Goal: Task Accomplishment & Management: Manage account settings

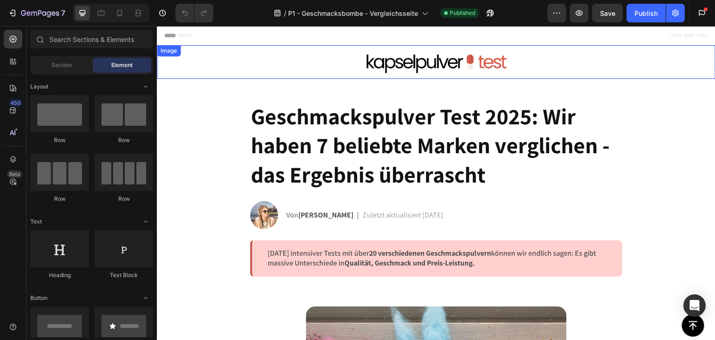
click at [463, 65] on img at bounding box center [436, 62] width 168 height 34
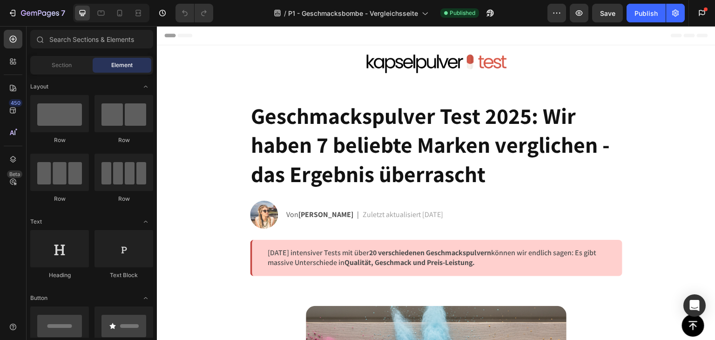
drag, startPoint x: 713, startPoint y: 68, endPoint x: 849, endPoint y: 49, distance: 137.7
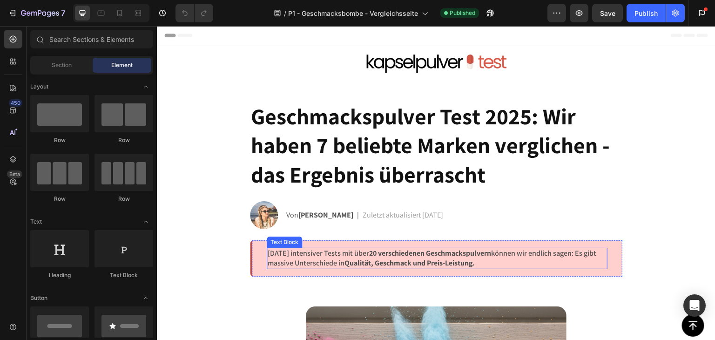
click at [407, 258] on strong "Qualität, Geschmack und Preis-Leistung." at bounding box center [409, 263] width 130 height 10
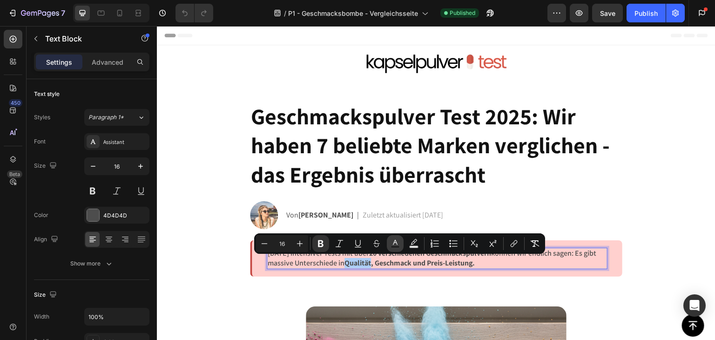
click at [400, 250] on button "Text Color" at bounding box center [395, 243] width 17 height 17
type input "4D4D4D"
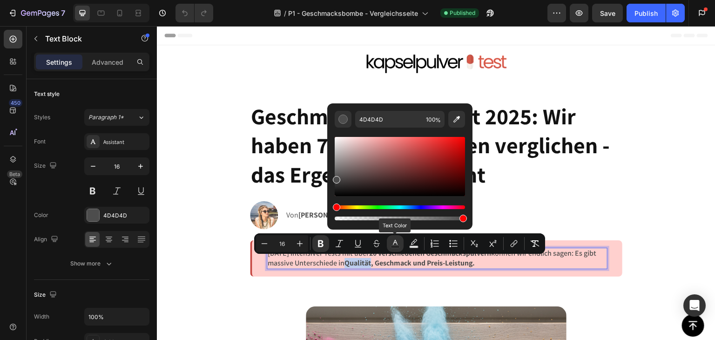
click at [403, 258] on strong "Qualität, Geschmack und Preis-Leistung." at bounding box center [409, 263] width 130 height 10
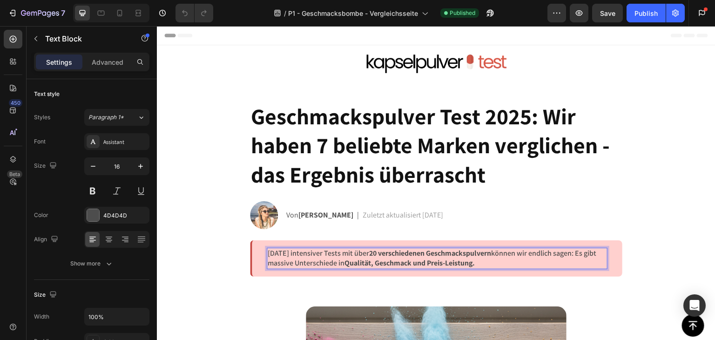
click at [401, 252] on strong "20 verschiedenen Geschmackspulvern" at bounding box center [430, 253] width 122 height 10
click at [644, 16] on div "Publish" at bounding box center [645, 13] width 23 height 10
drag, startPoint x: 403, startPoint y: 252, endPoint x: 394, endPoint y: 254, distance: 8.6
click at [394, 254] on p "[DATE] intensiver Tests mit über 50 verschiedenen Geschmackspulvern können wir …" at bounding box center [437, 258] width 339 height 20
click at [416, 261] on strong "Qualität, Geschmack und Preis-Leistung." at bounding box center [409, 263] width 130 height 10
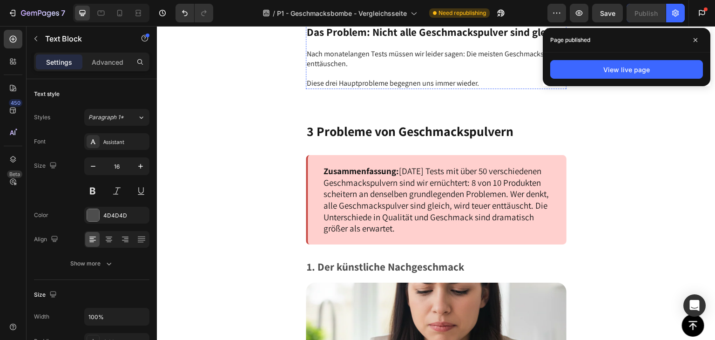
scroll to position [838, 0]
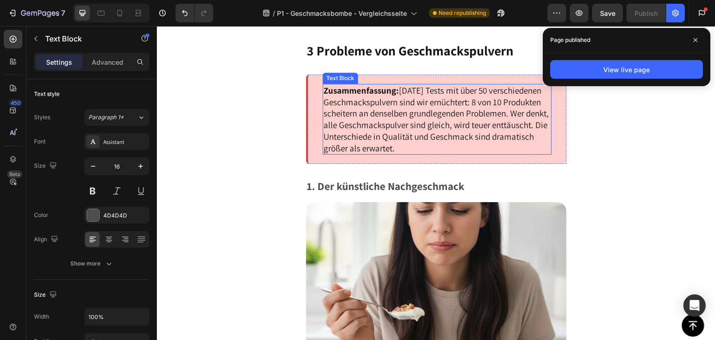
click at [424, 144] on p "Zusammenfassung: [DATE] Tests mit über 50 verschiedenen Geschmackspulvern sind …" at bounding box center [436, 119] width 227 height 69
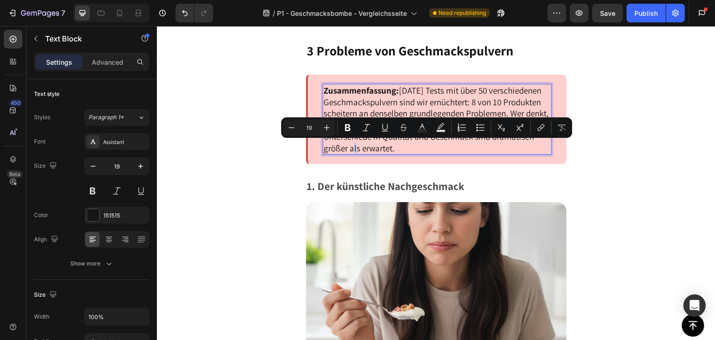
click at [426, 146] on p "Zusammenfassung: [DATE] Tests mit über 50 verschiedenen Geschmackspulvern sind …" at bounding box center [436, 119] width 227 height 69
drag, startPoint x: 427, startPoint y: 146, endPoint x: 392, endPoint y: 148, distance: 34.9
click at [392, 148] on p "Zusammenfassung: [DATE] Tests mit über 50 verschiedenen Geschmackspulvern sind …" at bounding box center [436, 119] width 227 height 69
click at [414, 150] on p "Zusammenfassung: [DATE] Tests mit über 50 verschiedenen Geschmackspulvern sind …" at bounding box center [436, 119] width 227 height 69
drag, startPoint x: 422, startPoint y: 150, endPoint x: 385, endPoint y: 150, distance: 36.8
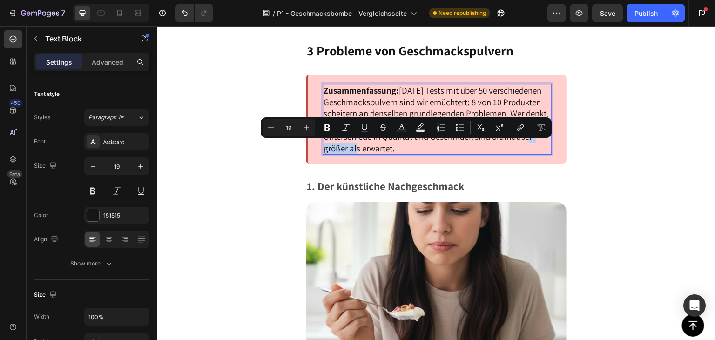
click at [385, 150] on p "Zusammenfassung: [DATE] Tests mit über 50 verschiedenen Geschmackspulvern sind …" at bounding box center [436, 119] width 227 height 69
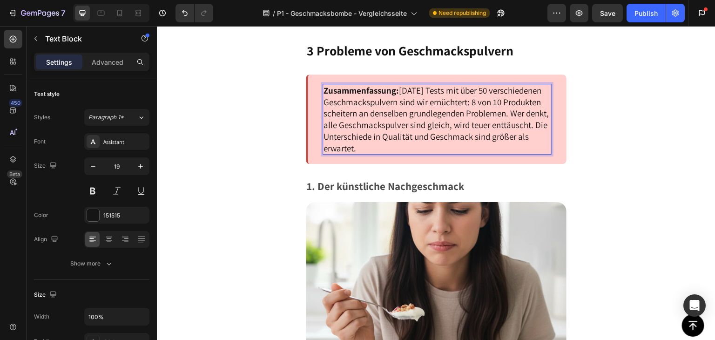
click at [470, 146] on p "Zusammenfassung: [DATE] Tests mit über 50 verschiedenen Geschmackspulvern sind …" at bounding box center [436, 119] width 227 height 69
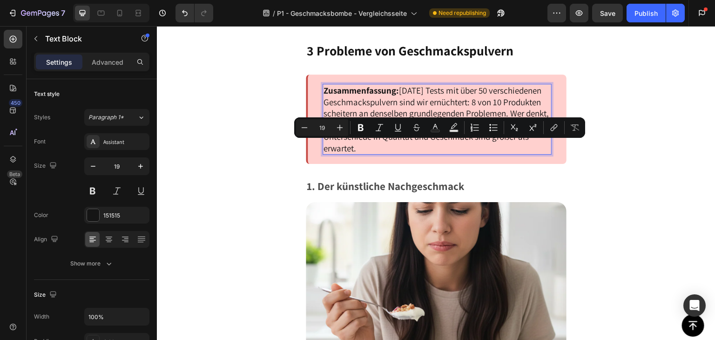
drag, startPoint x: 446, startPoint y: 148, endPoint x: 424, endPoint y: 150, distance: 21.9
click at [424, 150] on p "Zusammenfassung: [DATE] Tests mit über 50 verschiedenen Geschmackspulvern sind …" at bounding box center [436, 119] width 227 height 69
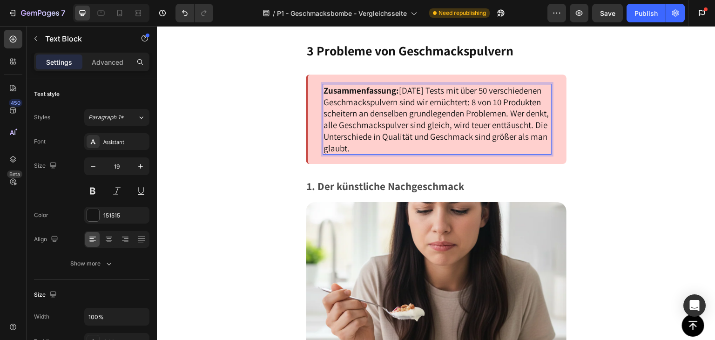
click at [443, 136] on p "Zusammenfassung: [DATE] Tests mit über 50 verschiedenen Geschmackspulvern sind …" at bounding box center [436, 119] width 227 height 69
click at [495, 142] on p "Zusammenfassung: [DATE] Tests mit über 50 verschiedenen Geschmackspulvern sind …" at bounding box center [436, 119] width 227 height 69
drag, startPoint x: 363, startPoint y: 136, endPoint x: 339, endPoint y: 136, distance: 24.2
click at [339, 136] on p "Zusammenfassung: [DATE] Tests mit über 50 verschiedenen Geschmackspulvern sind …" at bounding box center [436, 119] width 227 height 69
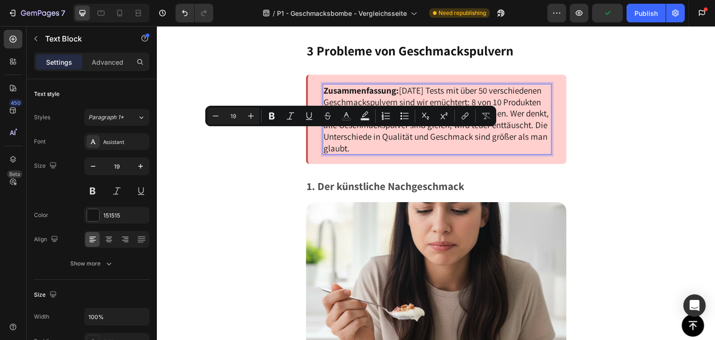
click at [421, 139] on p "Zusammenfassung: [DATE] Tests mit über 50 verschiedenen Geschmackspulvern sind …" at bounding box center [436, 119] width 227 height 69
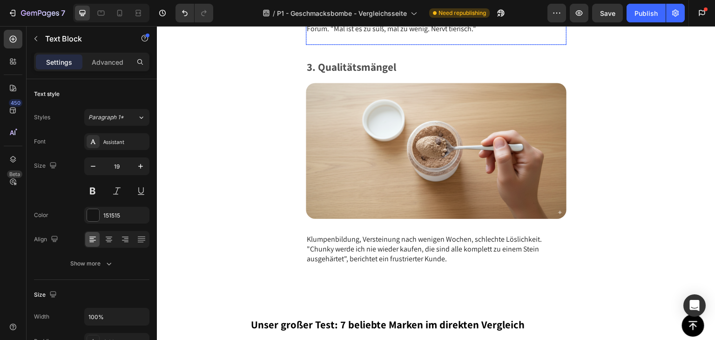
scroll to position [1536, 0]
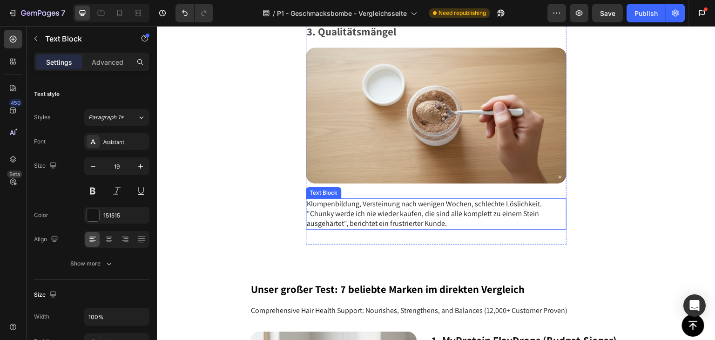
click at [502, 204] on p "Klumpenbildung, Versteinung nach wenigen Wochen, schlechte Löslichkeit. "Chunky…" at bounding box center [436, 213] width 259 height 29
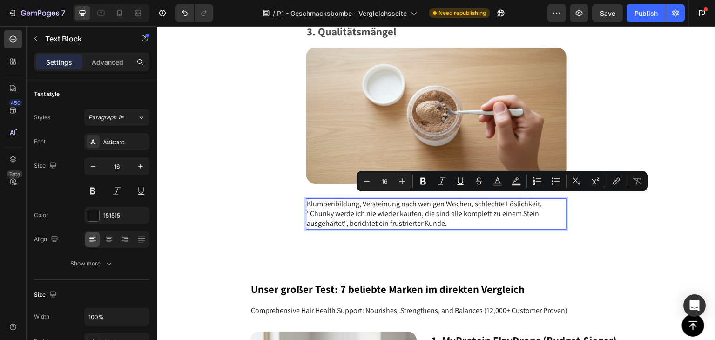
click at [548, 202] on p "Klumpenbildung, Versteinung nach wenigen Wochen, schlechte Löslichkeit. "Chunky…" at bounding box center [436, 213] width 259 height 29
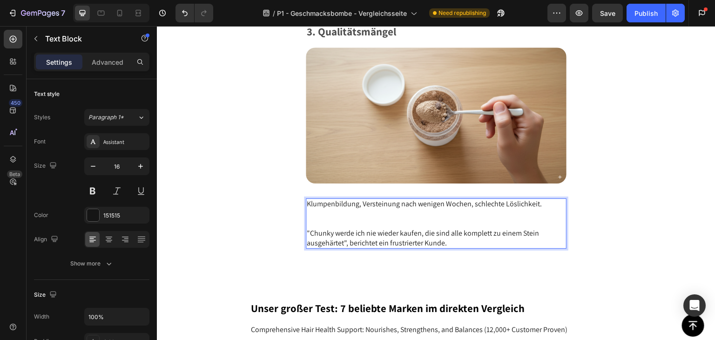
click at [308, 228] on p ""Chunky werde ich nie wieder kaufen, die sind alle komplett zu einem Stein ausg…" at bounding box center [436, 238] width 259 height 20
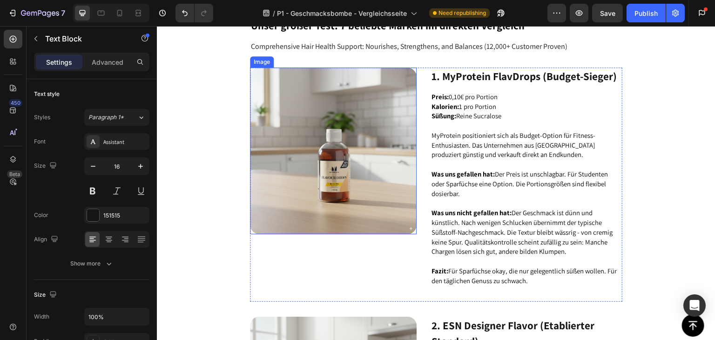
scroll to position [1861, 0]
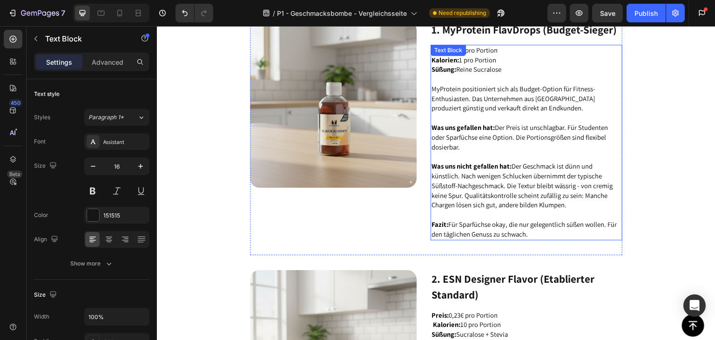
click at [512, 172] on span "Was uns nicht gefallen hat: Der Geschmack ist dünn und künstlich. Nach wenigen …" at bounding box center [521, 184] width 181 height 47
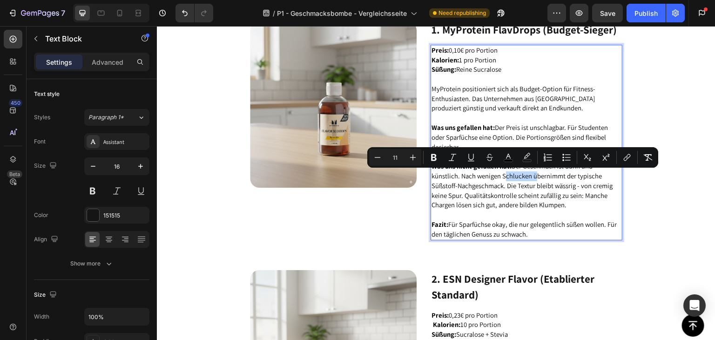
click at [521, 176] on span "Was uns nicht gefallen hat: Der Geschmack ist dünn und künstlich. Nach wenigen …" at bounding box center [521, 184] width 181 height 47
drag, startPoint x: 527, startPoint y: 178, endPoint x: 502, endPoint y: 174, distance: 25.4
click at [499, 178] on span "Was uns nicht gefallen hat: Der Geschmack ist dünn und künstlich. Nach wenigen …" at bounding box center [521, 184] width 181 height 47
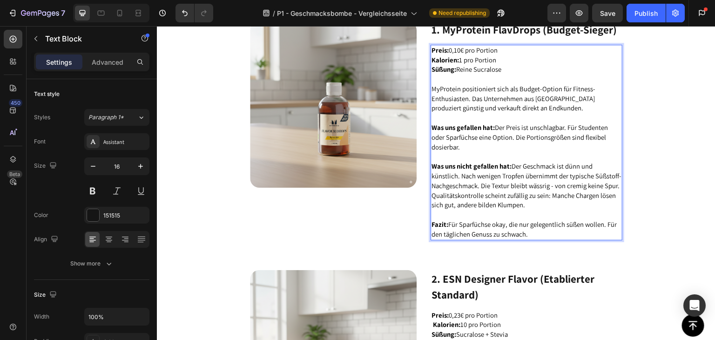
click at [535, 197] on span "Was uns nicht gefallen hat: Der Geschmack ist dünn und künstlich. Nach wenigen …" at bounding box center [526, 184] width 190 height 47
click at [535, 202] on p "Was uns nicht gefallen hat: Der Geschmack ist dünn und künstlich. Nach wenigen …" at bounding box center [526, 185] width 190 height 48
click at [534, 225] on span "Fazit: Für Sparfüchse okay, die nur gelegentlich süßen wollen. Für den tägliche…" at bounding box center [523, 229] width 185 height 19
click at [534, 232] on p "Fazit: Für Sparfüchse okay, die nur gelegentlich süßen wollen. Für den tägliche…" at bounding box center [526, 230] width 190 height 20
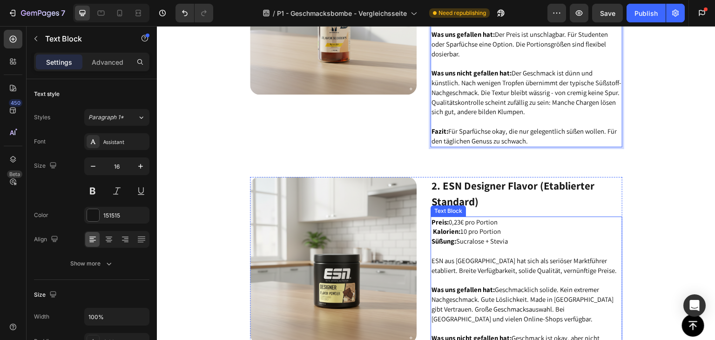
click at [519, 228] on p "Preis: 0,23€ pro Portion Kalorien: 10 pro Portion" at bounding box center [526, 227] width 190 height 20
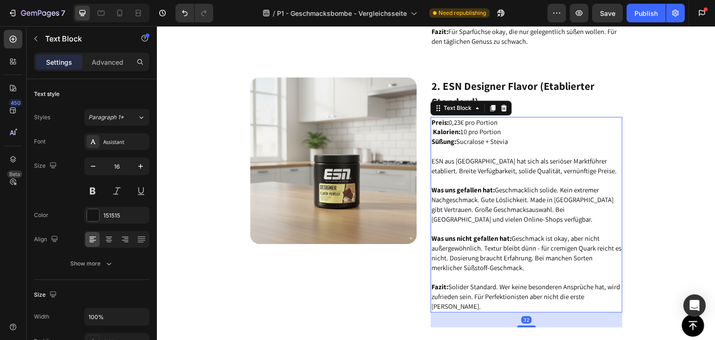
scroll to position [2094, 0]
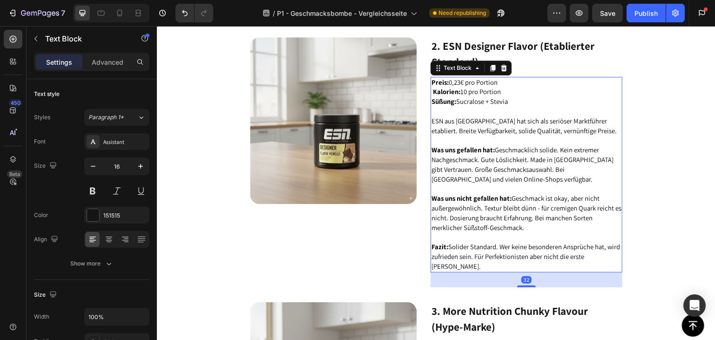
click at [497, 124] on span "ESN aus [GEOGRAPHIC_DATA] hat sich als seriöser Marktführer etabliert. Breite V…" at bounding box center [523, 125] width 185 height 19
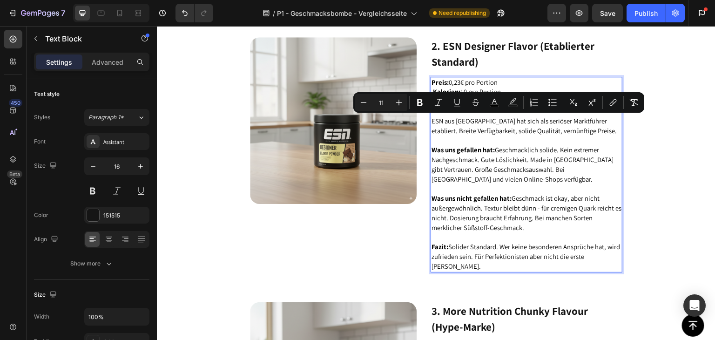
click at [502, 131] on span "ESN aus [GEOGRAPHIC_DATA] hat sich als seriöser Marktführer etabliert. Breite V…" at bounding box center [523, 125] width 185 height 19
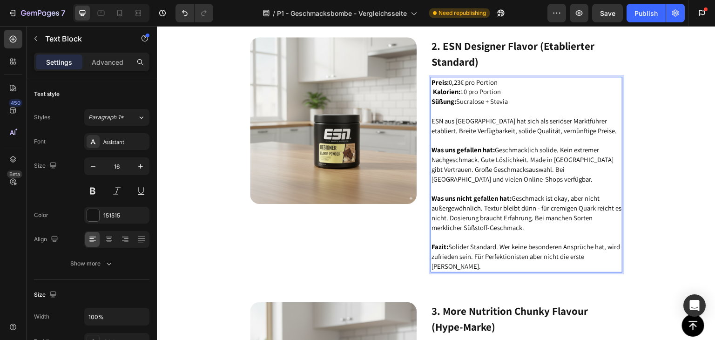
click at [530, 131] on span "ESN aus [GEOGRAPHIC_DATA] hat sich als seriöser Marktführer etabliert. Breite V…" at bounding box center [523, 125] width 185 height 19
click at [442, 121] on span "ESN aus [GEOGRAPHIC_DATA] hat sich als seriöser Marktführer etabliert. Breite V…" at bounding box center [523, 125] width 185 height 19
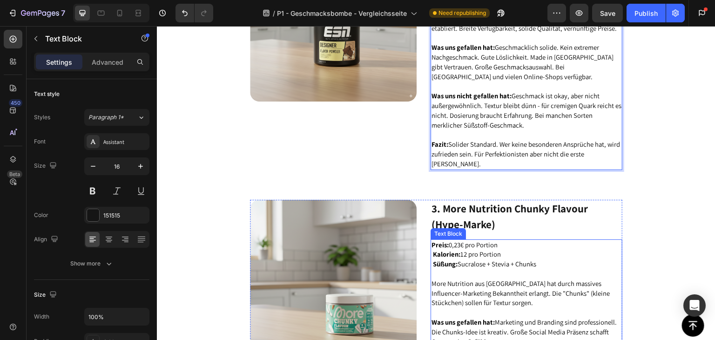
scroll to position [2280, 0]
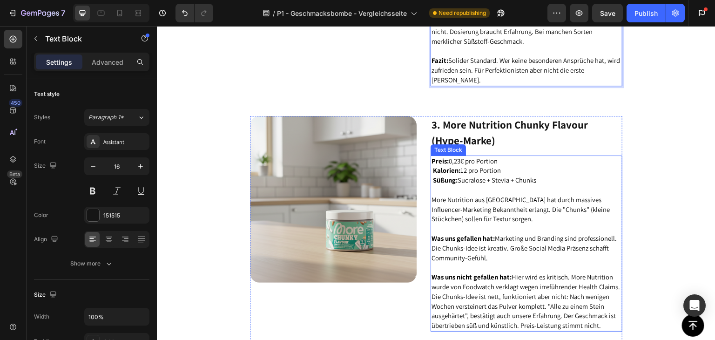
click at [510, 175] on span "Süßung: Sucralose + Stevia + Chunks" at bounding box center [483, 179] width 105 height 9
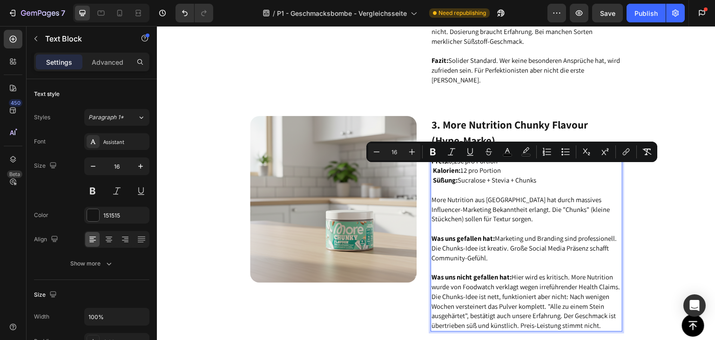
click at [517, 185] on p "Rich Text Editor. Editing area: main" at bounding box center [526, 190] width 190 height 10
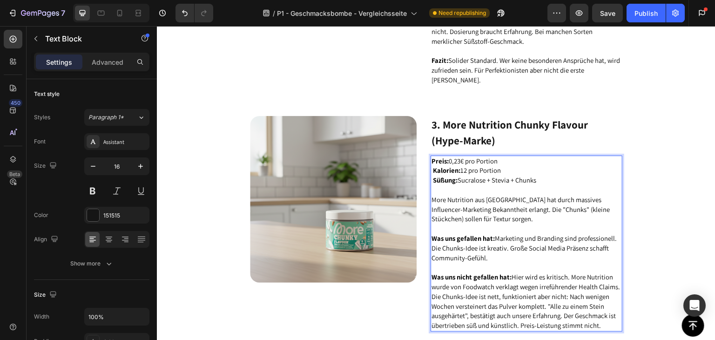
click at [521, 195] on span "More Nutrition aus [GEOGRAPHIC_DATA] hat durch massives Influencer-Marketing Be…" at bounding box center [520, 209] width 178 height 28
click at [522, 206] on p "More Nutrition aus [GEOGRAPHIC_DATA] hat durch massives Influencer-Marketing Be…" at bounding box center [526, 209] width 190 height 29
click at [522, 209] on p "More Nutrition aus [GEOGRAPHIC_DATA] hat durch massives Influencer-Marketing Be…" at bounding box center [526, 209] width 190 height 29
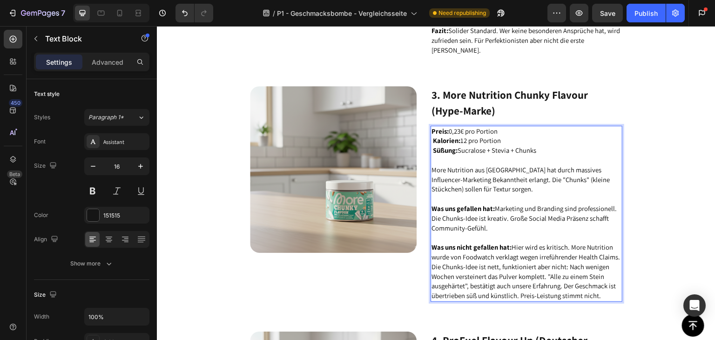
scroll to position [2327, 0]
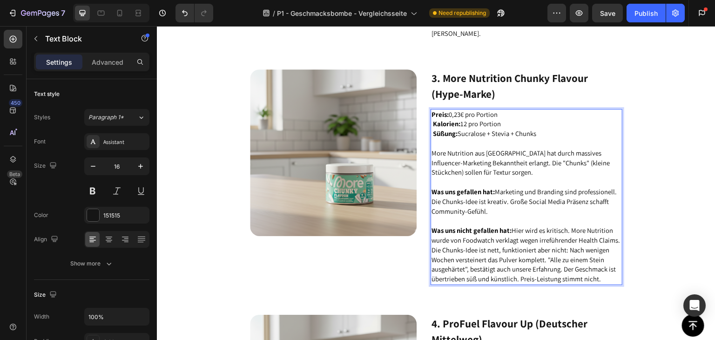
click at [543, 252] on span "Was uns nicht gefallen hat: Hier wird es kritisch. More Nutrition wurde von Foo…" at bounding box center [525, 254] width 188 height 57
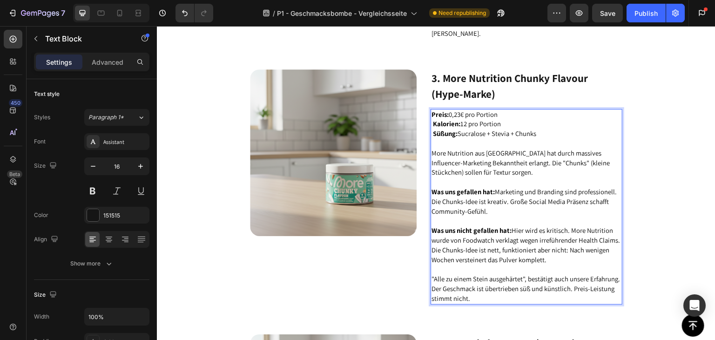
click at [561, 242] on span "Was uns nicht gefallen hat: Hier wird es kritisch. More Nutrition wurde von Foo…" at bounding box center [525, 245] width 188 height 38
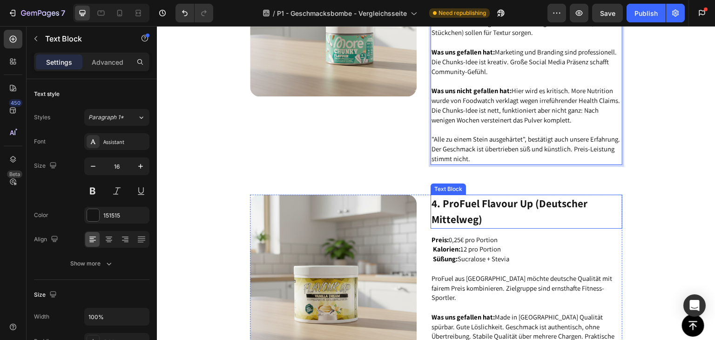
scroll to position [2559, 0]
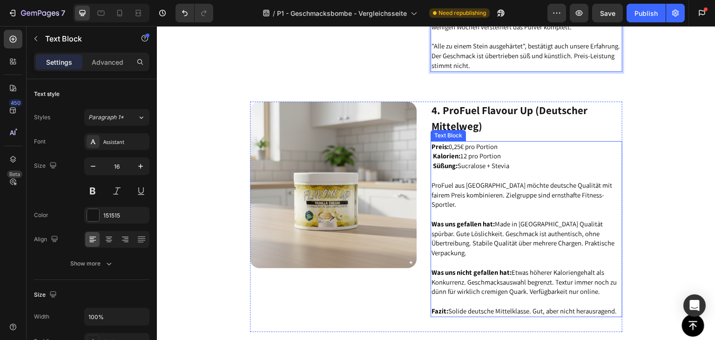
click at [481, 185] on span "ProFuel aus [GEOGRAPHIC_DATA] möchte deutsche Qualität mit fairem Preis kombini…" at bounding box center [521, 195] width 181 height 28
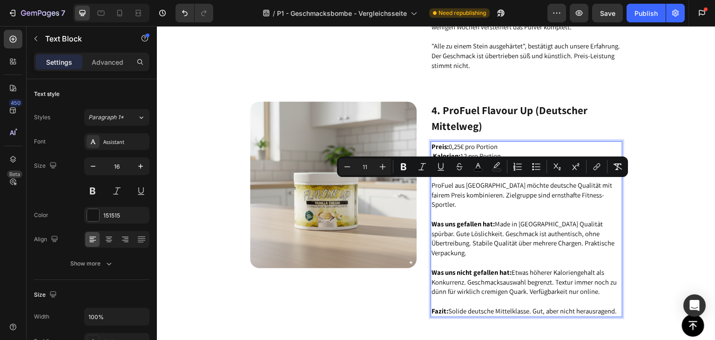
click at [504, 182] on span "ProFuel aus [GEOGRAPHIC_DATA] möchte deutsche Qualität mit fairem Preis kombini…" at bounding box center [521, 195] width 181 height 28
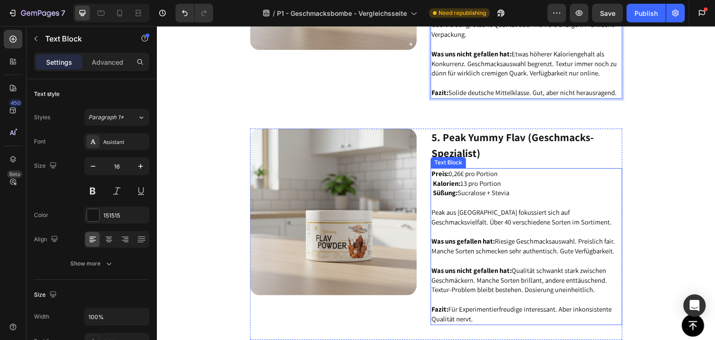
scroll to position [2652, 0]
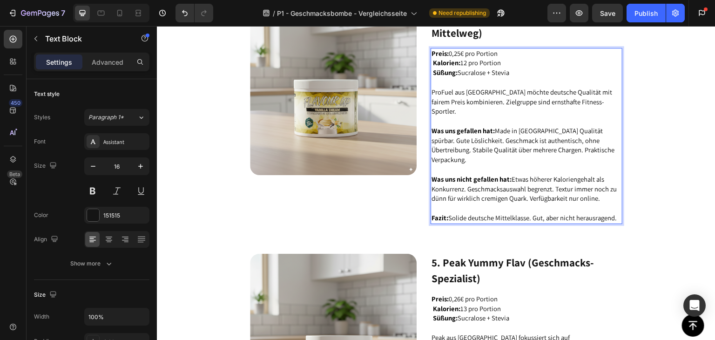
click at [544, 213] on span "Fazit: Solide deutsche Mittelklasse. Gut, aber nicht herausragend." at bounding box center [523, 217] width 185 height 9
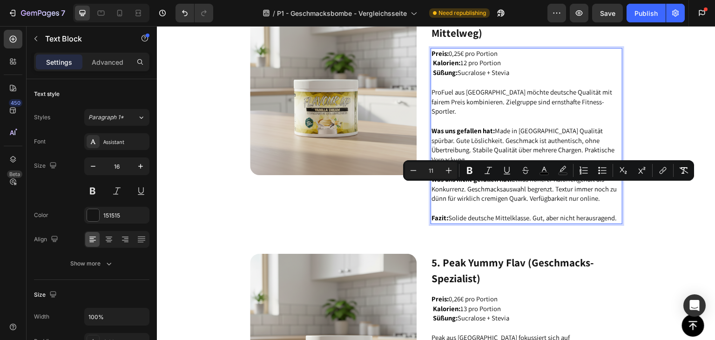
click at [539, 213] on span "Fazit: Solide deutsche Mittelklasse. Gut, aber nicht herausragend." at bounding box center [523, 217] width 185 height 9
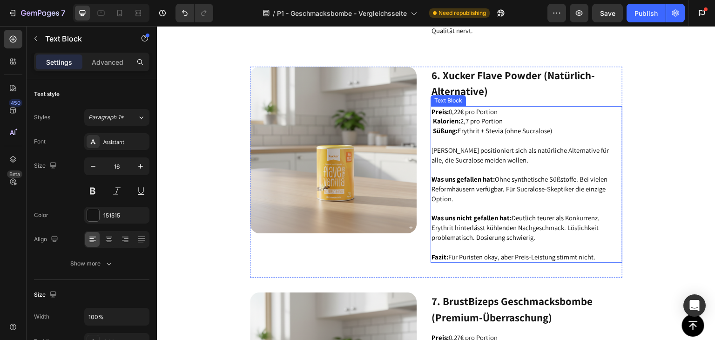
scroll to position [3071, 0]
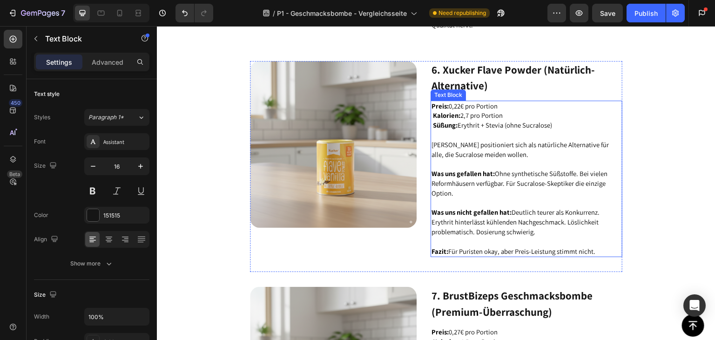
click at [535, 208] on p "Was uns nicht gefallen hat: Deutlich teurer als Konkurrenz. Erythrit hinterläss…" at bounding box center [526, 222] width 190 height 29
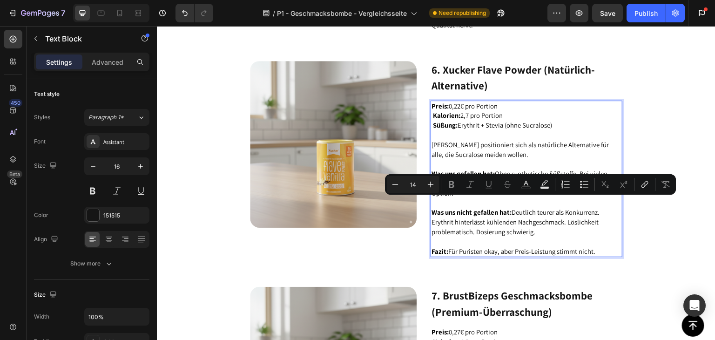
click at [576, 237] on p "Rich Text Editor. Editing area: main" at bounding box center [526, 242] width 190 height 10
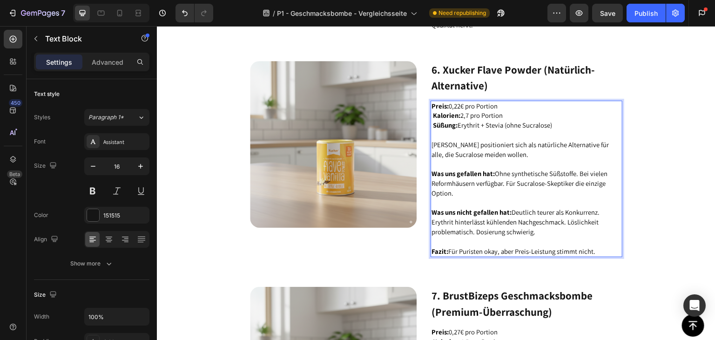
drag, startPoint x: 565, startPoint y: 221, endPoint x: 496, endPoint y: 227, distance: 69.6
click at [496, 227] on div "Preis: 0,22€ pro Portion Kalorien: 2,7 pro Portion Süßung: Erythrit + Stevia (o…" at bounding box center [526, 179] width 192 height 157
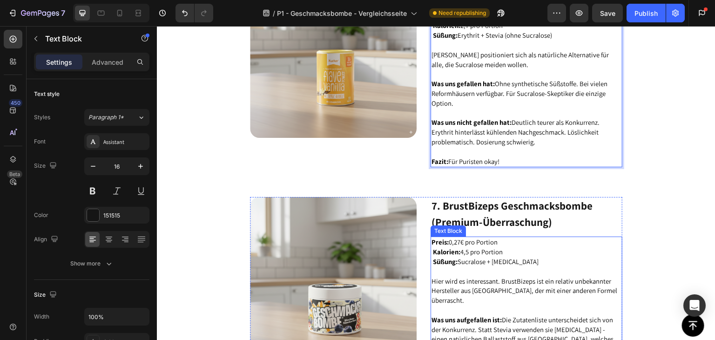
scroll to position [3257, 0]
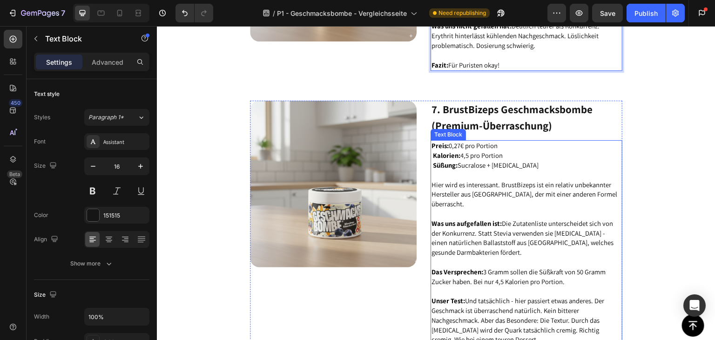
click at [496, 180] on span "Hier wird es interessant. BrustBizeps ist ein relativ unbekannter Hersteller au…" at bounding box center [524, 194] width 186 height 28
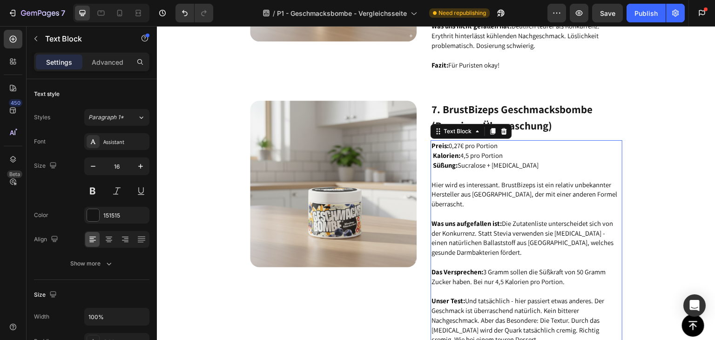
click at [494, 180] on span "Hier wird es interessant. BrustBizeps ist ein relativ unbekannter Hersteller au…" at bounding box center [524, 194] width 186 height 28
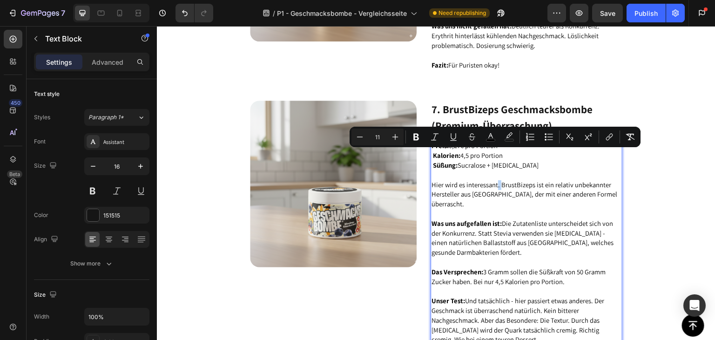
click at [496, 180] on span "Hier wird es interessant. BrustBizeps ist ein relativ unbekannter Hersteller au…" at bounding box center [524, 194] width 186 height 28
click at [497, 180] on span "Hier wird es interessant. BrustBizeps ist ein relativ unbekannter Hersteller au…" at bounding box center [524, 194] width 186 height 28
click at [504, 180] on p "Hier wird es interessant. BrustBizeps ist ein relativ unbekannter Hersteller au…" at bounding box center [526, 194] width 190 height 29
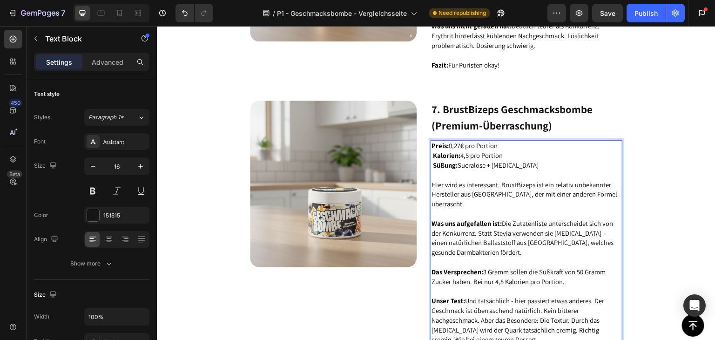
click at [523, 219] on span "Was uns aufgefallen ist: Die Zutatenliste unterscheidet sich von der Konkurrenz…" at bounding box center [522, 238] width 182 height 38
click at [519, 222] on p "Was uns aufgefallen ist: Die Zutatenliste unterscheidet sich von der Konkurrenz…" at bounding box center [526, 238] width 190 height 39
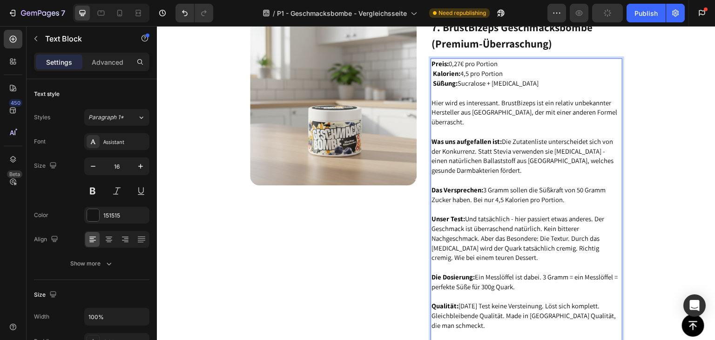
scroll to position [3350, 0]
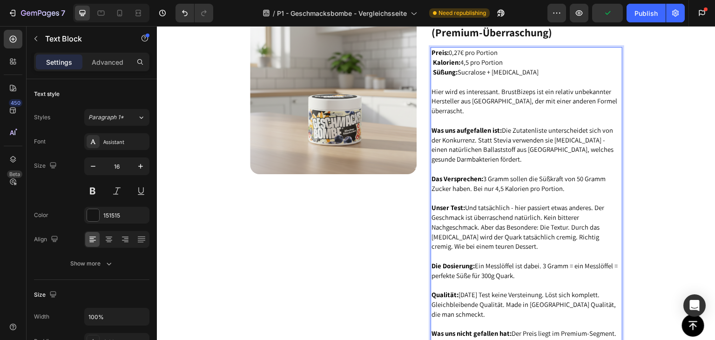
click at [502, 129] on p "Was uns aufgefallen ist: Die Zutatenliste unterscheidet sich von der Konkurrenz…" at bounding box center [526, 145] width 190 height 39
click at [563, 174] on p "Das Versprechen: 3 Gramm sollen die Süßkraft von 50 Gramm Zucker haben. Bei nur…" at bounding box center [526, 184] width 190 height 20
click at [532, 203] on span "Unser Test: Und tatsächlich - hier passiert etwas anderes. Der Geschmack ist üb…" at bounding box center [517, 226] width 173 height 47
click at [527, 221] on p "Unser Test: Und tatsächlich - hier passiert etwas anderes. Der Geschmack ist üb…" at bounding box center [526, 227] width 190 height 48
drag, startPoint x: 537, startPoint y: 198, endPoint x: 565, endPoint y: 201, distance: 28.0
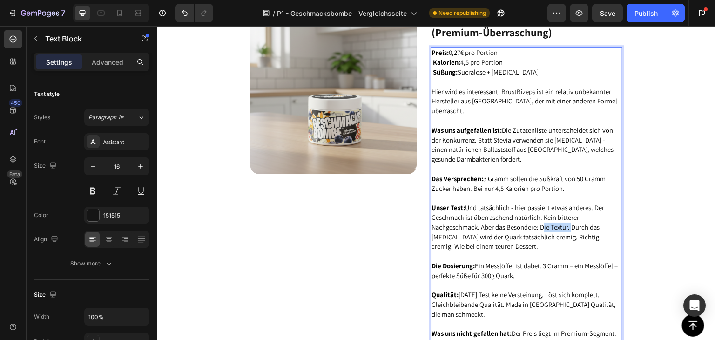
click at [565, 203] on span "Unser Test: Und tatsächlich - hier passiert etwas anderes. Der Geschmack ist üb…" at bounding box center [517, 226] width 173 height 47
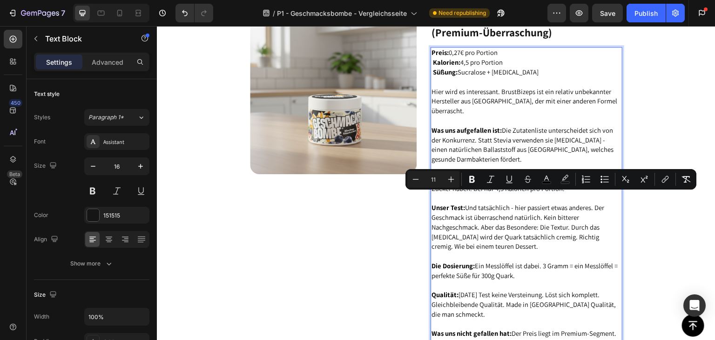
click at [569, 213] on p "Unser Test: Und tatsächlich - hier passiert etwas anderes. Der Geschmack ist üb…" at bounding box center [526, 227] width 190 height 48
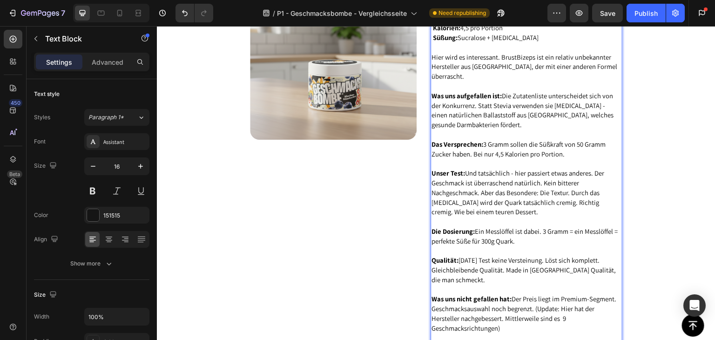
scroll to position [3397, 0]
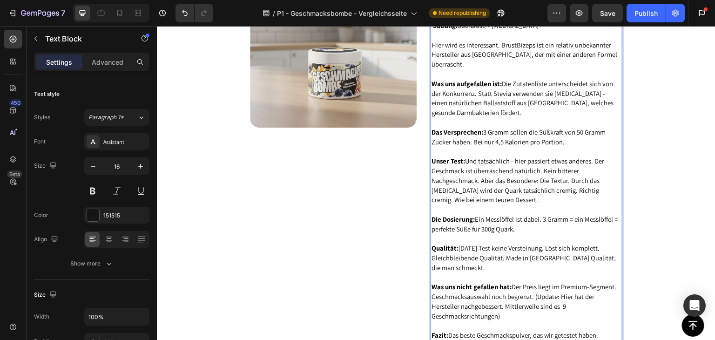
click at [532, 215] on p "Die Dosierung: Ein Messlöffel ist dabei. 3 Gramm = ein Messlöffel = perfekte Sü…" at bounding box center [526, 225] width 190 height 20
click at [530, 243] on p "Qualität: [DATE] Test keine Versteinung. Löst sich komplett. Gleichbleibende Qu…" at bounding box center [526, 257] width 190 height 29
drag, startPoint x: 582, startPoint y: 230, endPoint x: 529, endPoint y: 233, distance: 53.6
click at [530, 243] on span "Qualität: [DATE] Test keine Versteinung. Löst sich komplett. Gleichbleibende Qu…" at bounding box center [523, 257] width 184 height 28
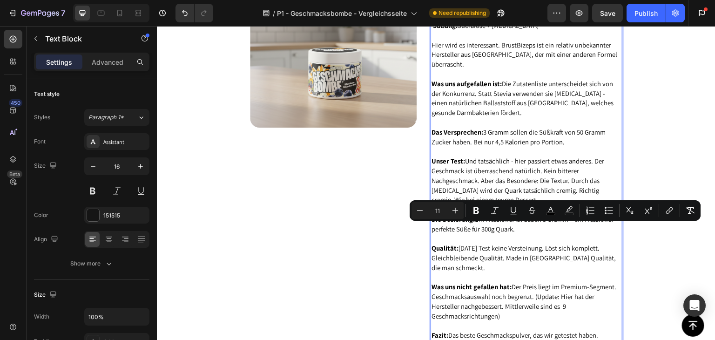
click at [530, 243] on p "Qualität: [DATE] Test keine Versteinung. Löst sich komplett. Gleichbleibende Qu…" at bounding box center [526, 257] width 190 height 29
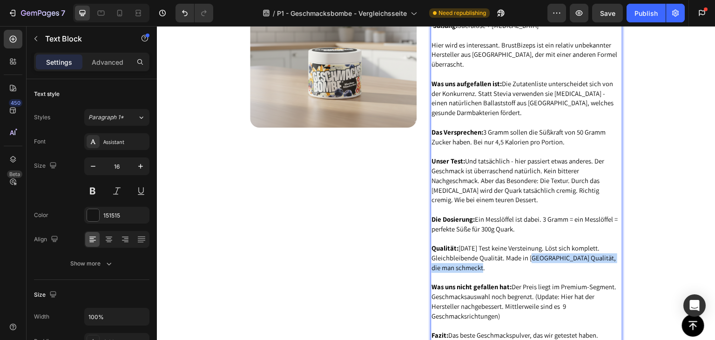
drag, startPoint x: 536, startPoint y: 237, endPoint x: 530, endPoint y: 232, distance: 7.6
click at [530, 243] on p "Qualität: [DATE] Test keine Versteinung. Löst sich komplett. Gleichbleibende Qu…" at bounding box center [526, 257] width 190 height 29
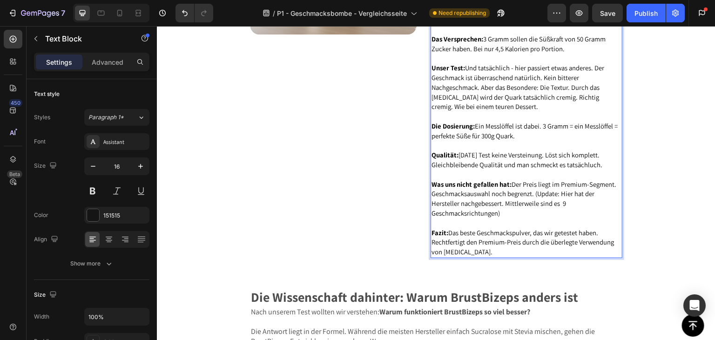
click at [545, 180] on span "Was uns nicht gefallen hat: Der Preis liegt im Premium-Segment. Geschmacksauswa…" at bounding box center [523, 199] width 185 height 38
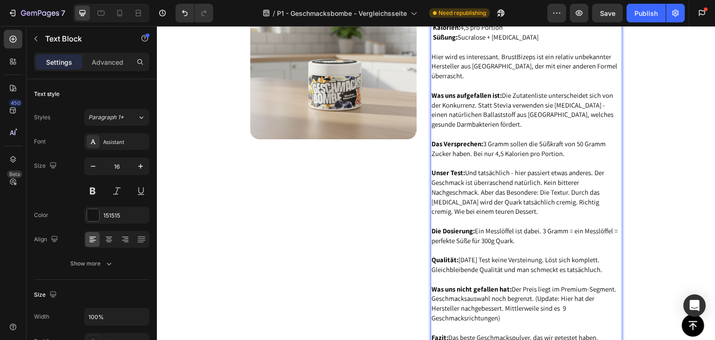
scroll to position [3443, 0]
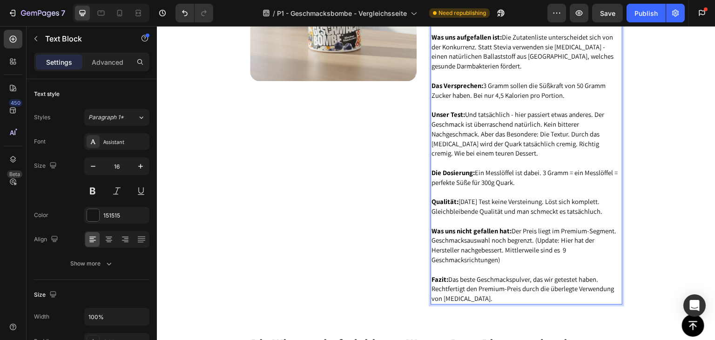
click at [556, 226] on p "Was uns nicht gefallen hat: Der Preis liegt im Premium-Segment. Geschmacksauswa…" at bounding box center [526, 245] width 190 height 39
drag, startPoint x: 560, startPoint y: 209, endPoint x: 611, endPoint y: 208, distance: 50.7
click at [611, 226] on span "Was uns nicht gefallen hat: Der Preis liegt im Premium-Segment. Geschmacksauswa…" at bounding box center [523, 245] width 185 height 38
click at [562, 234] on p "Was uns nicht gefallen hat: Der Preis liegt ist etwas mehr pro Portion Geschmac…" at bounding box center [526, 245] width 190 height 39
click at [553, 226] on span "Was uns nicht gefallen hat: Der Preis liegt ist etwas mehr pro Portion Geschmac…" at bounding box center [524, 245] width 186 height 38
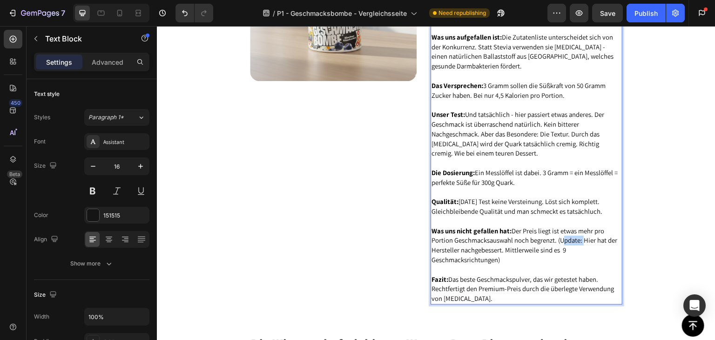
drag, startPoint x: 556, startPoint y: 223, endPoint x: 578, endPoint y: 224, distance: 22.3
click at [578, 226] on span "Was uns nicht gefallen hat: Der Preis liegt ist etwas mehr pro Portion Geschmac…" at bounding box center [524, 245] width 186 height 38
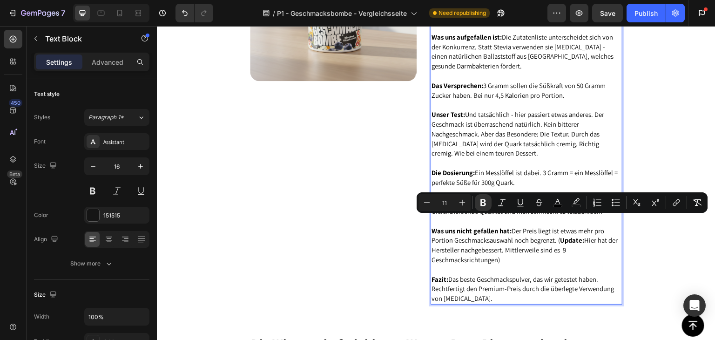
click at [578, 230] on p "Was uns nicht gefallen hat: Der Preis liegt ist etwas mehr pro Portion Geschmac…" at bounding box center [526, 245] width 190 height 39
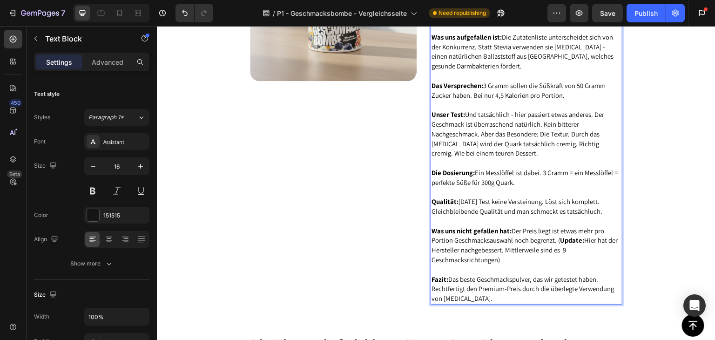
click at [579, 226] on span "Was uns nicht gefallen hat: Der Preis liegt ist etwas mehr pro Portion Geschmac…" at bounding box center [524, 245] width 186 height 38
click at [577, 235] on strong "Update:" at bounding box center [572, 239] width 24 height 9
click at [584, 235] on p "Was uns nicht gefallen hat: Der Preis liegt ist etwas mehr pro Portion Geschmac…" at bounding box center [526, 245] width 190 height 39
click at [575, 235] on p "Was uns nicht gefallen hat: Der Preis liegt ist etwas mehr pro Portion Geschmac…" at bounding box center [526, 245] width 190 height 39
click at [564, 235] on p "Was uns nicht gefallen hat: Der Preis liegt ist etwas mehr pro Portion Geschmac…" at bounding box center [526, 245] width 190 height 39
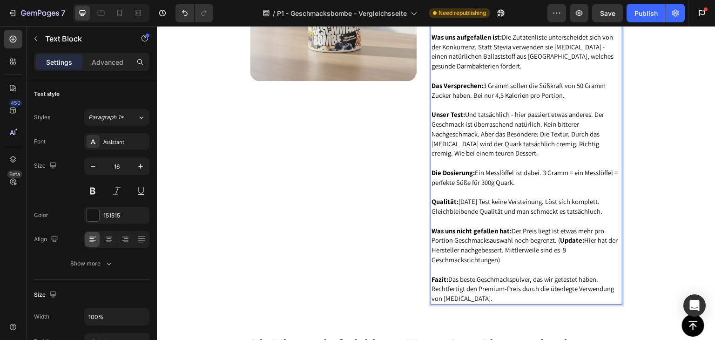
click at [562, 227] on p "Was uns nicht gefallen hat: Der Preis liegt ist etwas mehr pro Portion Geschmac…" at bounding box center [526, 245] width 190 height 39
click at [558, 231] on span "Was uns nicht gefallen hat: Der Preis liegt ist etwas mehr pro Portion Geschmac…" at bounding box center [524, 245] width 186 height 38
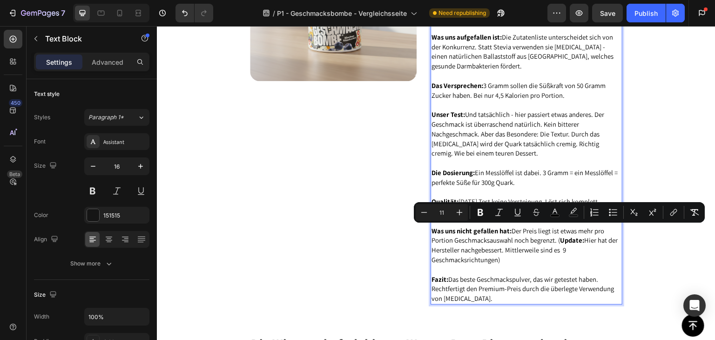
click at [559, 231] on span "Was uns nicht gefallen hat: Der Preis liegt ist etwas mehr pro Portion Geschmac…" at bounding box center [524, 245] width 186 height 38
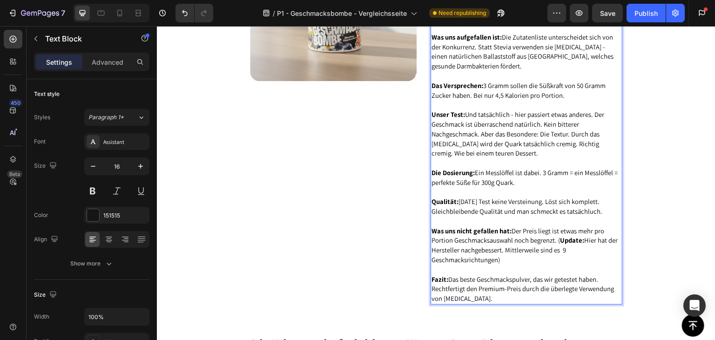
click at [431, 239] on span "Was uns nicht gefallen hat: Der Preis liegt ist etwas mehr pro Portion Geschmac…" at bounding box center [524, 245] width 186 height 38
click at [559, 231] on span "Was uns nicht gefallen hat: Der Preis liegt ist etwas mehr pro Portion Geschmac…" at bounding box center [524, 245] width 186 height 38
drag, startPoint x: 553, startPoint y: 222, endPoint x: 564, endPoint y: 237, distance: 18.6
click at [566, 237] on p "Was uns nicht gefallen hat: Der Preis liegt ist etwas mehr pro Portion Geschmac…" at bounding box center [526, 245] width 190 height 39
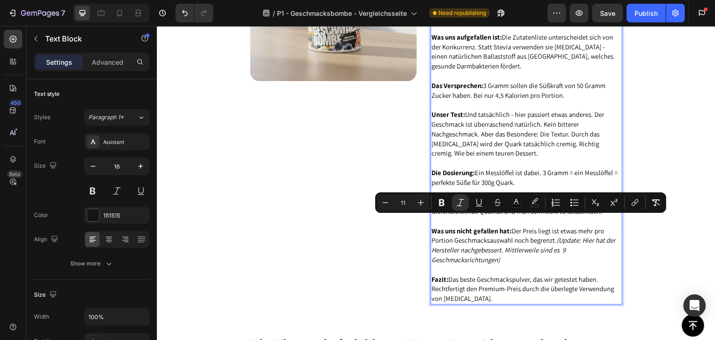
click at [549, 235] on icon "(Update: Hier hat der Hersteller nachgebessert. Mittlerweile sind es 9 Geschmac…" at bounding box center [523, 249] width 184 height 28
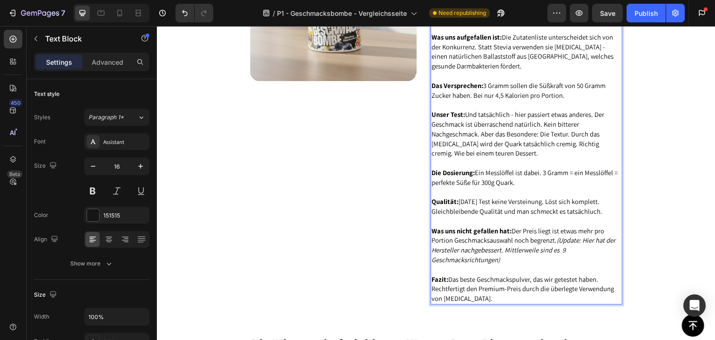
click at [547, 244] on p "Was uns nicht gefallen hat: Der Preis liegt ist etwas mehr pro Portion Geschmac…" at bounding box center [526, 245] width 190 height 39
click at [542, 275] on span "Fazit: Das beste Geschmackspulver, das wir getestet haben. Rechtfertigt den Pre…" at bounding box center [522, 289] width 182 height 28
click at [541, 275] on span "Fazit: Das beste Geschmackspulver, das wir getestet haben. Rechtfertigt den Pre…" at bounding box center [522, 289] width 182 height 28
click at [540, 276] on p "Fazit: Das beste Geschmackspulver, das wir getestet haben. Rechtfertigt den Pre…" at bounding box center [526, 289] width 190 height 29
click at [513, 275] on span "Fazit: Das beste Geschmackspulver, das wir getestet haben. Rechtfertigt den Pre…" at bounding box center [522, 289] width 182 height 28
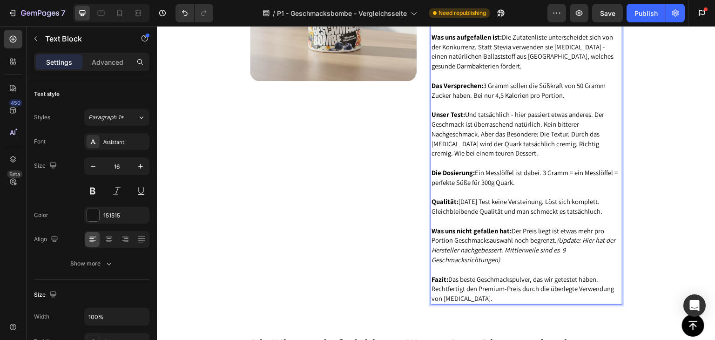
click at [530, 275] on span "Fazit: Das beste Geschmackspulver, das wir getestet haben. Rechtfertigt den Pre…" at bounding box center [522, 289] width 182 height 28
click at [519, 275] on p "Fazit: Das beste Geschmackspulver, das wir getestet haben. Rechtfertigt den Pre…" at bounding box center [526, 289] width 190 height 29
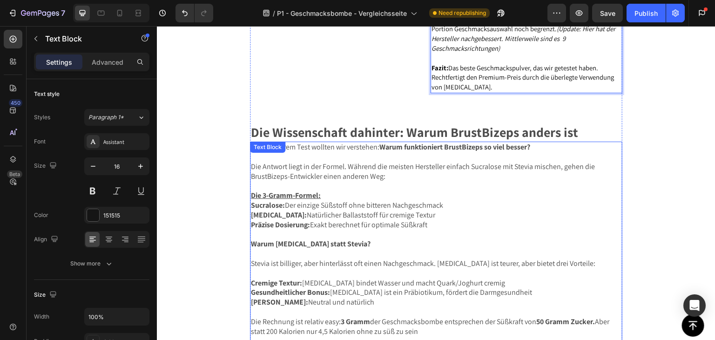
scroll to position [3769, 0]
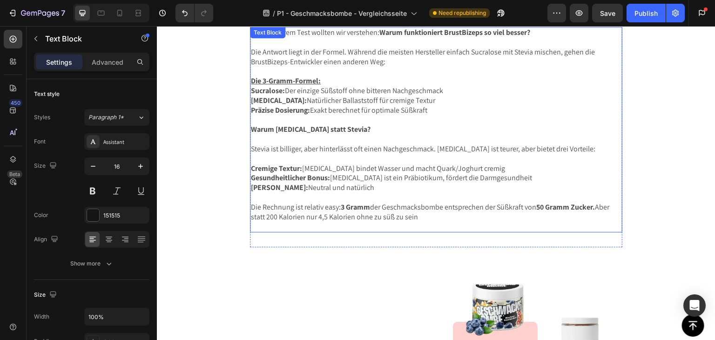
click at [368, 115] on p "Warum [MEDICAL_DATA] statt Stevia?" at bounding box center [436, 125] width 370 height 20
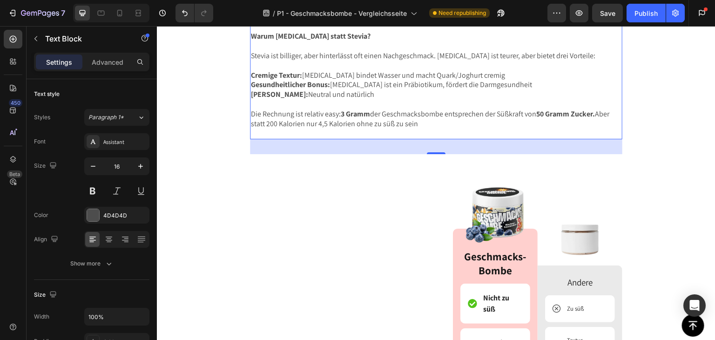
scroll to position [3816, 0]
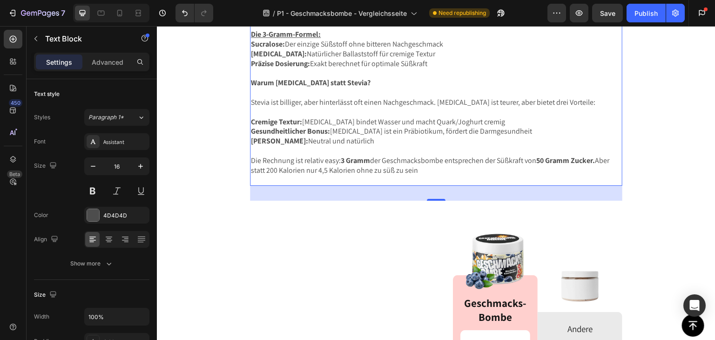
click at [319, 154] on p "Die Rechnung ist relativ easy: 3 Gramm der Geschmacksbombe entsprechen der Süßk…" at bounding box center [436, 165] width 370 height 39
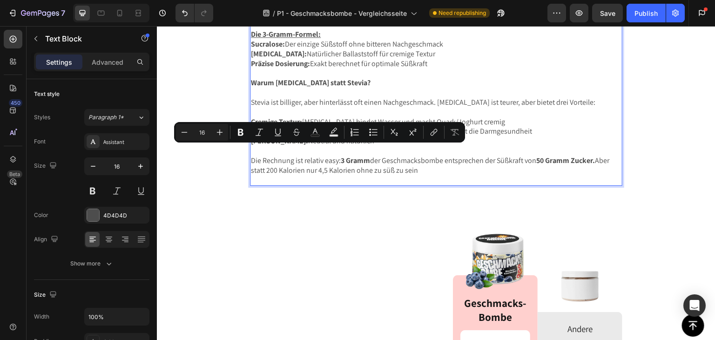
click at [289, 154] on p "Die Rechnung ist relativ easy: 3 Gramm der Geschmacksbombe entsprechen der Süßk…" at bounding box center [436, 165] width 370 height 39
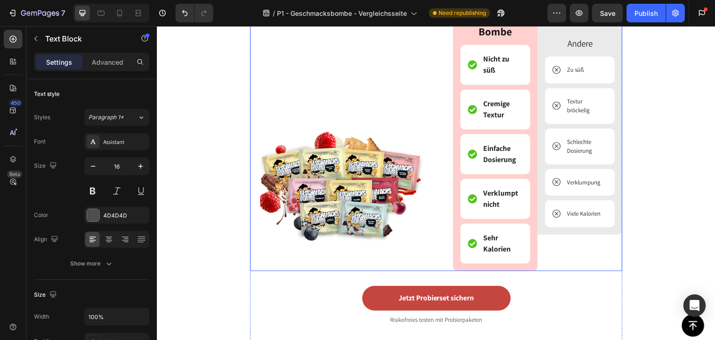
scroll to position [4095, 0]
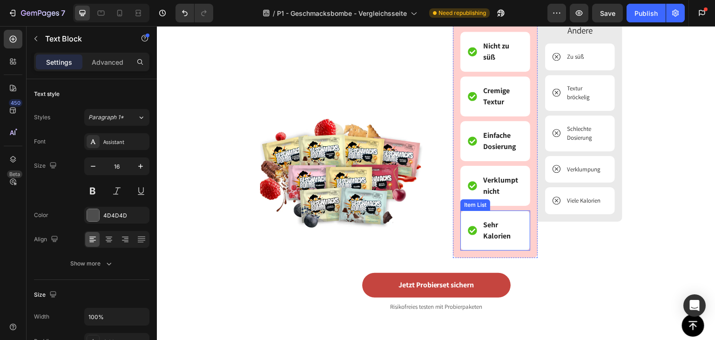
click at [498, 221] on p "Sehr Kalorien" at bounding box center [502, 230] width 38 height 22
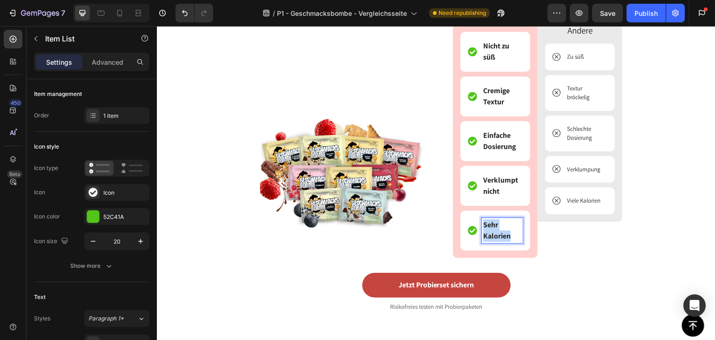
click at [498, 221] on p "Sehr Kalorien" at bounding box center [502, 230] width 38 height 22
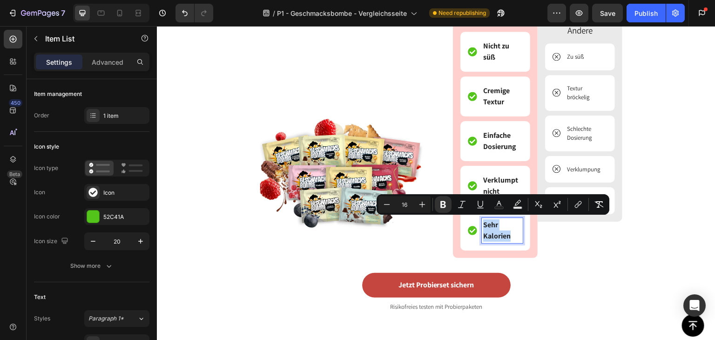
click at [498, 224] on p "Sehr Kalorien" at bounding box center [502, 230] width 38 height 22
drag, startPoint x: 510, startPoint y: 235, endPoint x: 478, endPoint y: 225, distance: 32.8
click at [482, 225] on div "Sehr Kalorien" at bounding box center [502, 230] width 41 height 25
click at [490, 228] on strong "Sehr Kalorien" at bounding box center [496, 230] width 27 height 21
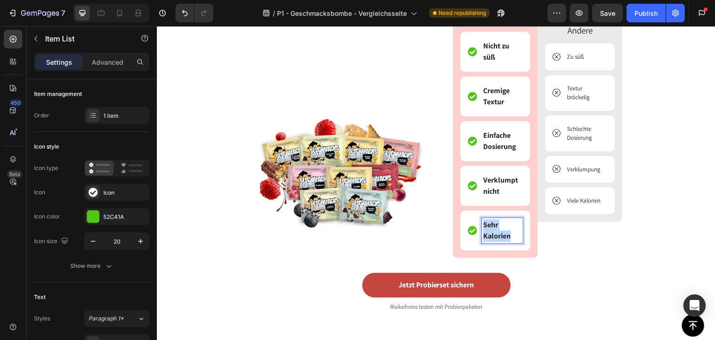
drag, startPoint x: 506, startPoint y: 237, endPoint x: 480, endPoint y: 224, distance: 28.9
click at [483, 224] on p "Sehr Kalorien" at bounding box center [502, 230] width 38 height 22
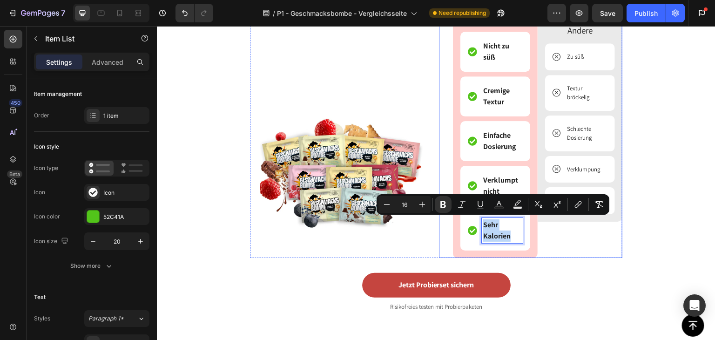
click at [530, 233] on div "Image Geschmacks- Bombe Text Block Nicht zu süß Item List Cremige Textur Item L…" at bounding box center [495, 117] width 85 height 281
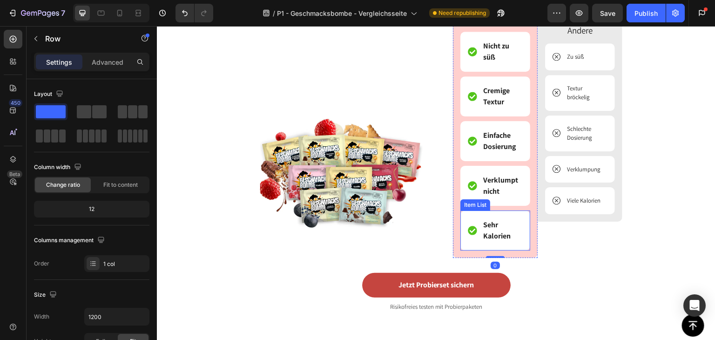
click at [498, 233] on strong "Sehr Kalorien" at bounding box center [496, 230] width 27 height 21
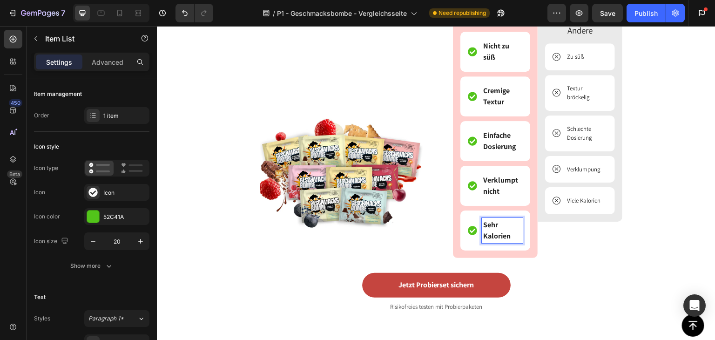
click at [506, 234] on strong "Sehr Kalorien" at bounding box center [496, 230] width 27 height 21
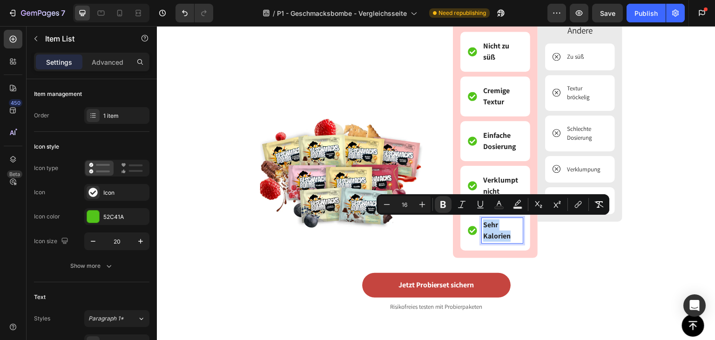
drag, startPoint x: 510, startPoint y: 235, endPoint x: 479, endPoint y: 224, distance: 32.2
click at [483, 224] on p "Sehr Kalorien" at bounding box center [502, 230] width 38 height 22
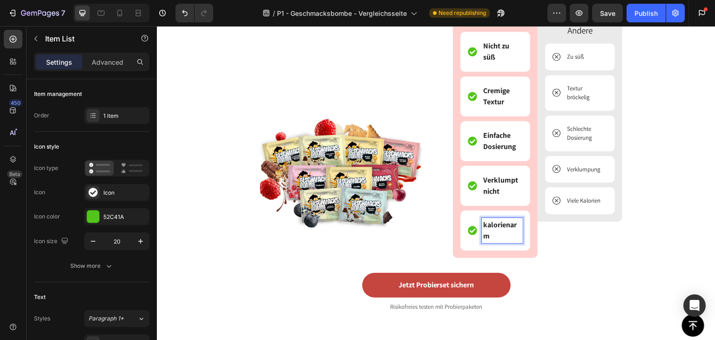
click at [483, 222] on strong "kalorienarm" at bounding box center [500, 230] width 34 height 21
click at [567, 199] on p "Viele Kalorien" at bounding box center [584, 200] width 34 height 9
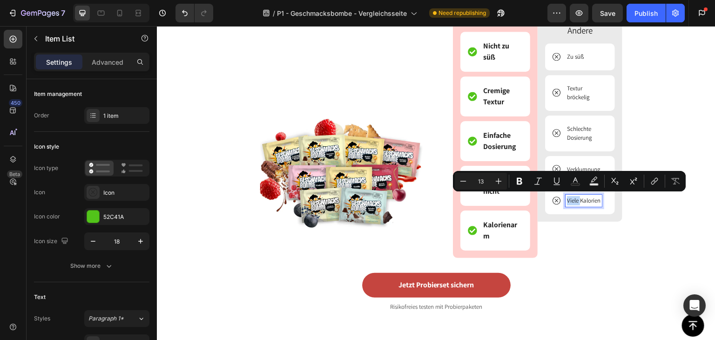
click at [572, 199] on p "Viele Kalorien" at bounding box center [584, 200] width 34 height 9
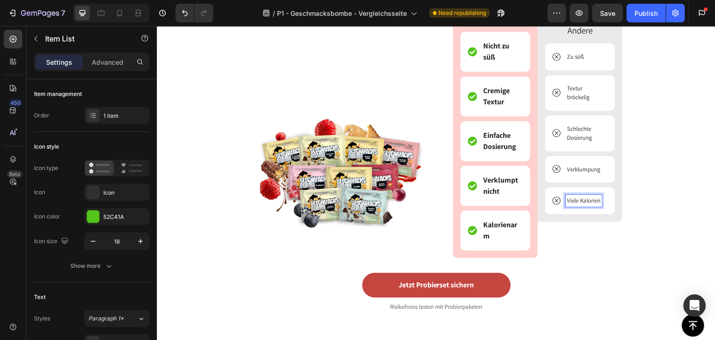
click at [578, 200] on p "Viele Kalorien" at bounding box center [584, 200] width 34 height 9
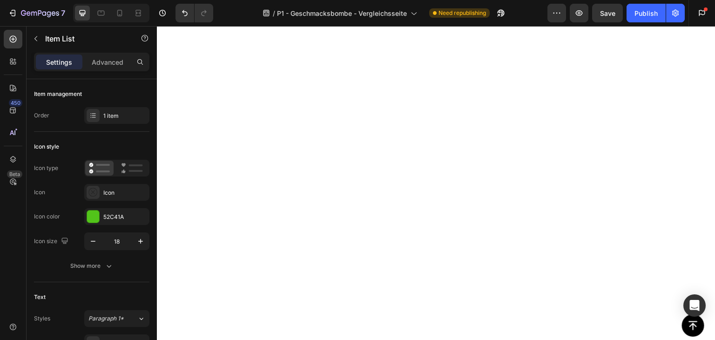
type input "16"
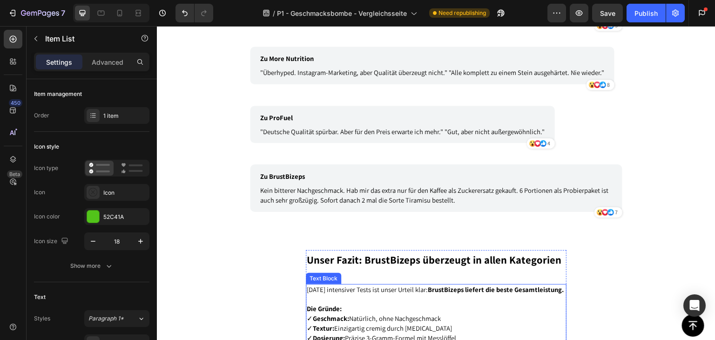
scroll to position [4467, 0]
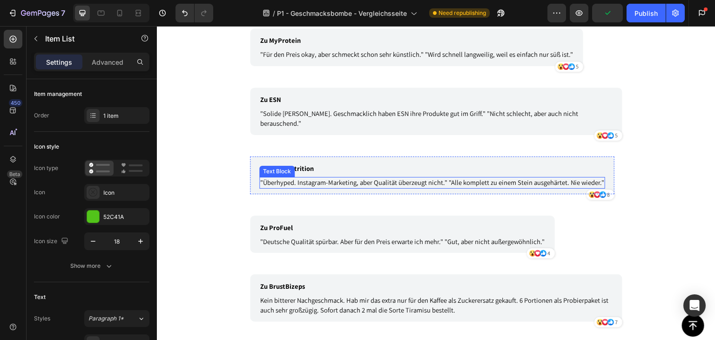
click at [417, 178] on span ""Überhyped. Instagram-Marketing, aber Qualität überzeugt nicht." "Alle komplett…" at bounding box center [432, 182] width 344 height 9
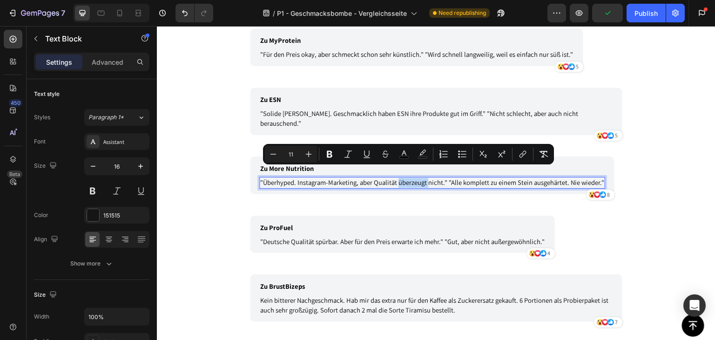
click at [403, 178] on span ""Überhyped. Instagram-Marketing, aber Qualität überzeugt nicht." "Alle komplett…" at bounding box center [432, 182] width 344 height 9
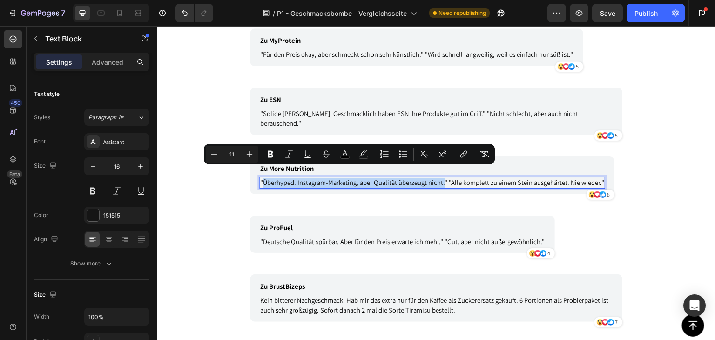
drag, startPoint x: 440, startPoint y: 174, endPoint x: 258, endPoint y: 174, distance: 182.4
click at [260, 178] on span ""Überhyped. Instagram-Marketing, aber Qualität überzeugt nicht." "Alle komplett…" at bounding box center [432, 182] width 344 height 9
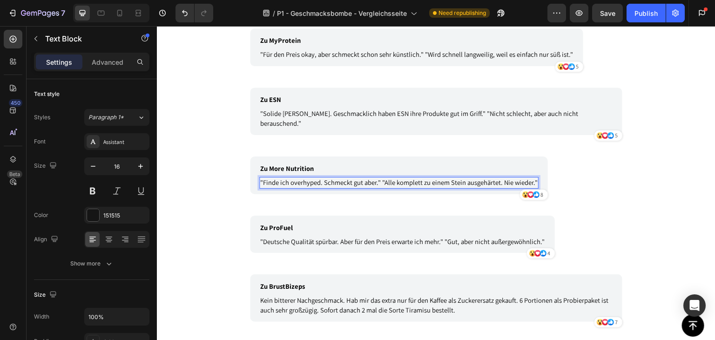
click at [448, 178] on span ""Finde ich overhyped. Schmeckt gut aber." "Alle komplett zu einem Stein ausgehä…" at bounding box center [398, 182] width 277 height 9
click at [494, 178] on span ""Finde ich overhyped. Schmeckt gut aber." "Alle komplett zu einem Stein ausgehä…" at bounding box center [398, 182] width 277 height 9
click at [497, 178] on span ""Finde ich overhyped. Schmeckt gut aber." "Alle komplett zu einem Stein ausgehä…" at bounding box center [398, 182] width 277 height 9
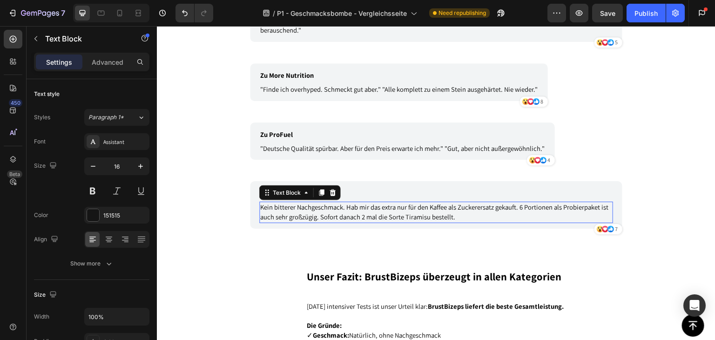
click at [334, 202] on span "Kein bitterer Nachgeschmack. Hab mir das extra nur für den Kaffee als Zuckerers…" at bounding box center [434, 211] width 348 height 19
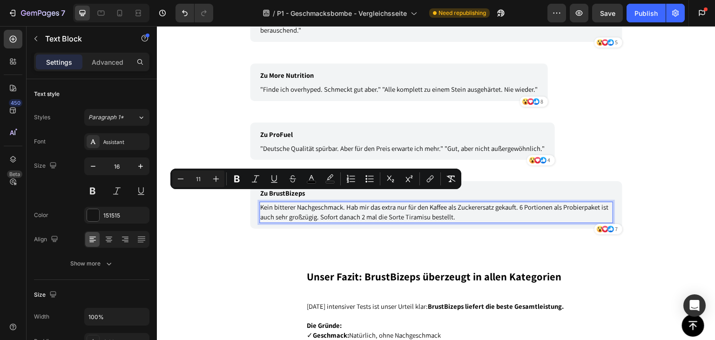
click at [263, 202] on span "Kein bitterer Nachgeschmack. Hab mir das extra nur für den Kaffee als Zuckerers…" at bounding box center [434, 211] width 348 height 19
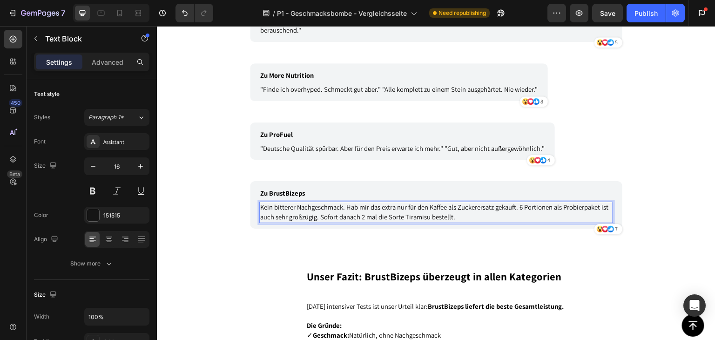
click at [260, 202] on span "Kein bitterer Nachgeschmack. Hab mir das extra nur für den Kaffee als Zuckerers…" at bounding box center [434, 211] width 348 height 19
click at [457, 206] on p ""Kein bitterer Nachgeschmack. Hab mir das extra nur für den Kaffee als Zuckerer…" at bounding box center [436, 212] width 352 height 20
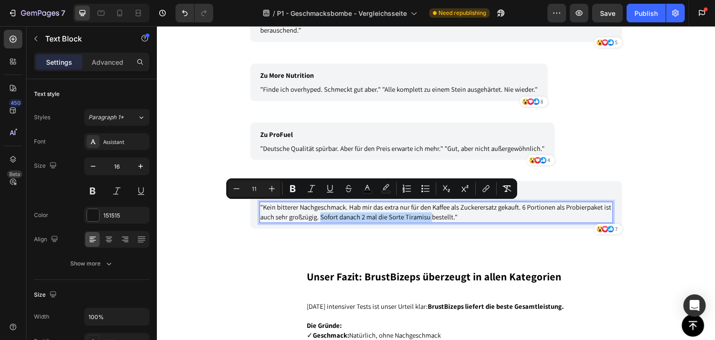
drag, startPoint x: 429, startPoint y: 205, endPoint x: 316, endPoint y: 206, distance: 112.1
click at [316, 206] on span ""Kein bitterer Nachgeschmack. Hab mir das extra nur für den Kaffee als Zuckerer…" at bounding box center [435, 211] width 351 height 19
click at [315, 206] on span ""Kein bitterer Nachgeschmack. Hab mir das extra nur für den Kaffee als Zuckerer…" at bounding box center [435, 211] width 351 height 19
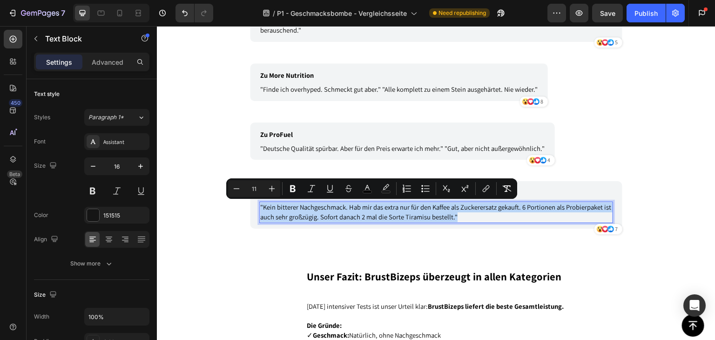
click at [317, 206] on span ""Kein bitterer Nachgeschmack. Hab mir das extra nur für den Kaffee als Zuckerer…" at bounding box center [435, 211] width 351 height 19
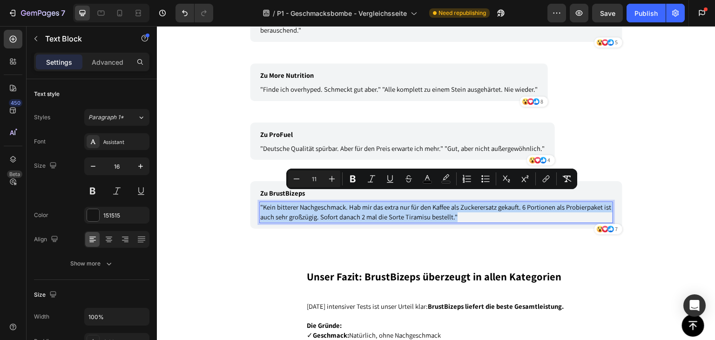
click at [317, 208] on span ""Kein bitterer Nachgeschmack. Hab mir das extra nur für den Kaffee als Zuckerer…" at bounding box center [435, 211] width 351 height 19
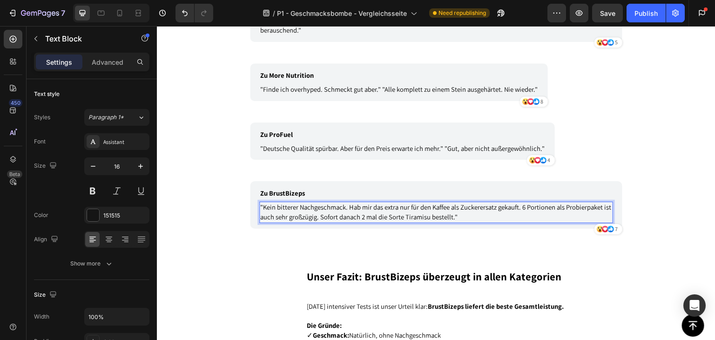
click at [325, 208] on span ""Kein bitterer Nachgeschmack. Hab mir das extra nur für den Kaffee als Zuckerer…" at bounding box center [435, 211] width 351 height 19
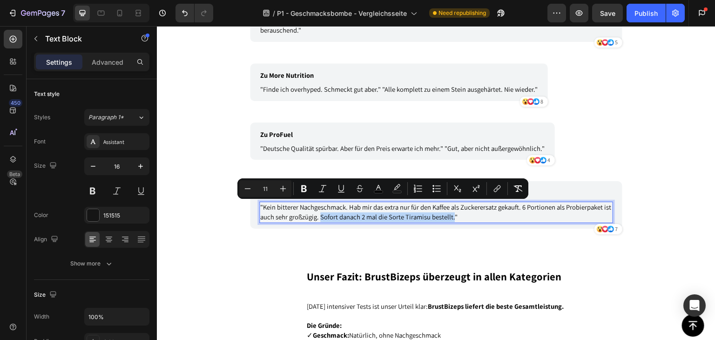
drag, startPoint x: 345, startPoint y: 213, endPoint x: 450, endPoint y: 209, distance: 104.7
click at [450, 209] on span ""Kein bitterer Nachgeschmack. Hab mir das extra nur für den Kaffee als Zuckerer…" at bounding box center [435, 211] width 351 height 19
click at [461, 210] on p ""Kein bitterer Nachgeschmack. Hab mir das extra nur für den Kaffee als Zuckerer…" at bounding box center [436, 212] width 352 height 20
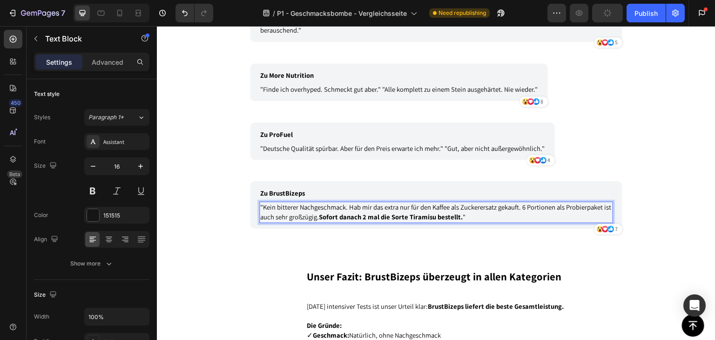
scroll to position [4700, 0]
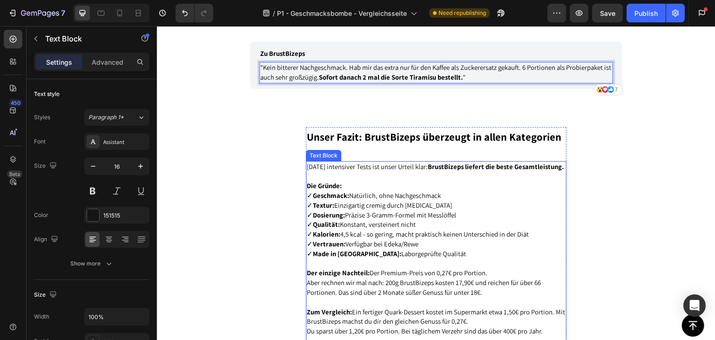
click at [412, 221] on span "✓ Qualität: Konstant, versteinert nicht" at bounding box center [361, 224] width 109 height 9
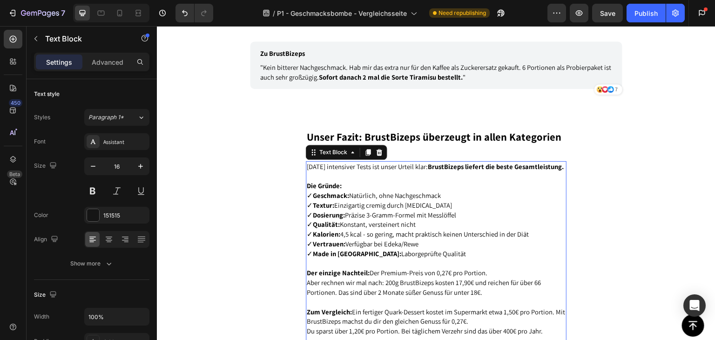
click at [412, 221] on span "✓ Qualität: Konstant, versteinert nicht" at bounding box center [361, 224] width 109 height 9
click at [386, 220] on span "✓ Qualität: Konstant, versteinert nicht" at bounding box center [361, 224] width 109 height 9
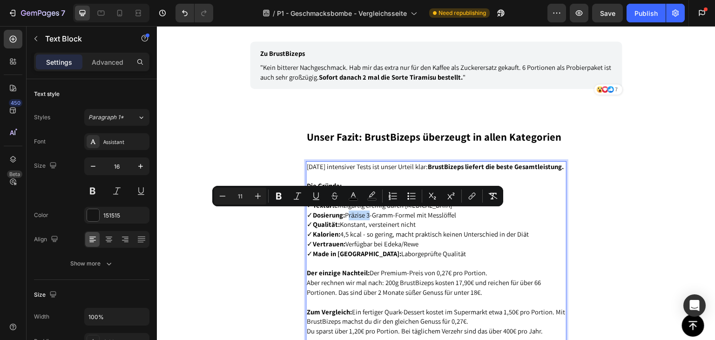
drag, startPoint x: 368, startPoint y: 214, endPoint x: 347, endPoint y: 214, distance: 21.4
click at [347, 214] on span "✓ Dosierung: Präzise 3-Gramm-Formel mit Messlöffel" at bounding box center [381, 214] width 149 height 9
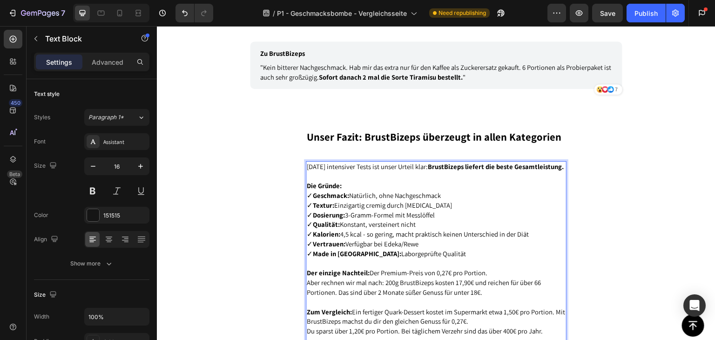
click at [409, 223] on span "✓ Qualität: Konstant, versteinert nicht" at bounding box center [361, 224] width 109 height 9
click at [446, 224] on p "✓ Geschmack: Natürlich, ohne Nachgeschmack ✓ Textur: Einzigartig cremig durch […" at bounding box center [436, 225] width 259 height 68
click at [446, 240] on p "✓ Geschmack: Natürlich, ohne Nachgeschmack ✓ Textur: Einzigartig cremig durch […" at bounding box center [436, 225] width 259 height 68
click at [447, 249] on p "✓ Geschmack: Natürlich, ohne Nachgeschmack ✓ Textur: Einzigartig cremig durch […" at bounding box center [436, 225] width 259 height 68
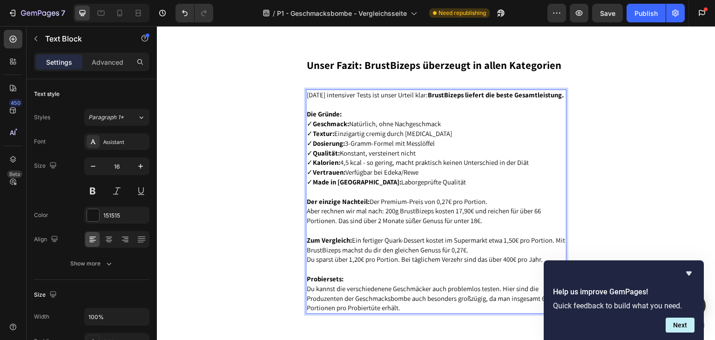
scroll to position [4793, 0]
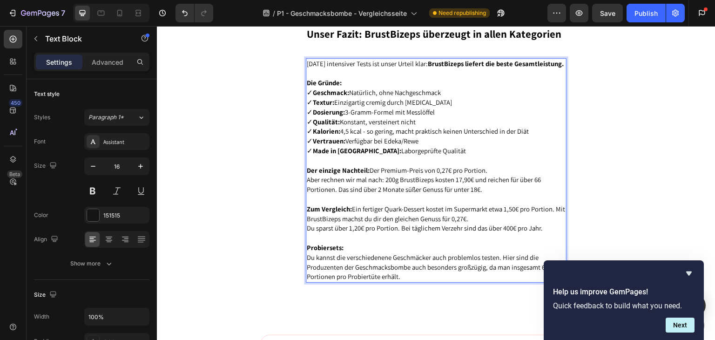
click at [440, 174] on span "Der einzige Nachteil: Der Premium-Preis von 0,27€ pro Portion." at bounding box center [397, 170] width 181 height 9
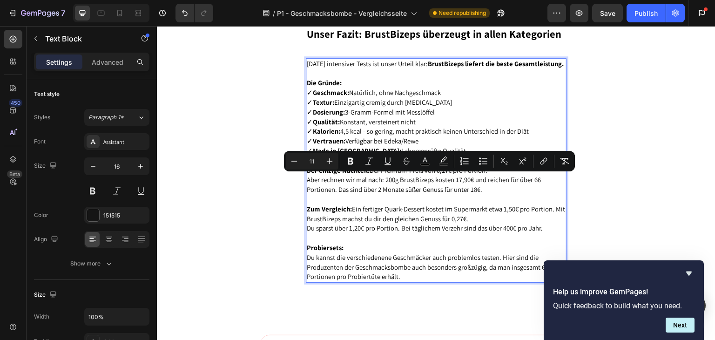
drag, startPoint x: 494, startPoint y: 177, endPoint x: 373, endPoint y: 178, distance: 121.0
click at [373, 175] on p "Der einzige Nachteil: Der Premium-Preis von 0,27€ pro Portion." at bounding box center [436, 171] width 259 height 10
click at [382, 189] on span "Aber rechnen wir mal nach: 200g BrustBizeps kosten 17,90€ und reichen für über …" at bounding box center [424, 184] width 234 height 19
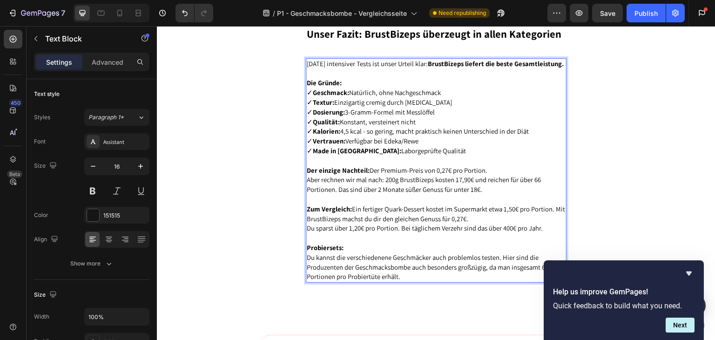
click at [394, 194] on span "Aber rechnen wir mal nach: 200g BrustBizeps kosten 17,90€ und reichen für über …" at bounding box center [424, 184] width 234 height 19
click at [466, 194] on span "Aber rechnen wir mal nach: 200g BrustBizeps kosten 17,90€ und reichen für über …" at bounding box center [424, 184] width 234 height 19
click at [489, 195] on p "Aber rechnen wir mal nach: 200g BrustBizeps kosten 17,90€ und reichen für über …" at bounding box center [436, 185] width 259 height 20
click at [440, 232] on span "Du sparst über 1,20€ pro Portion. Bei täglichem Verzehr sind das über 400€ pro …" at bounding box center [425, 227] width 236 height 9
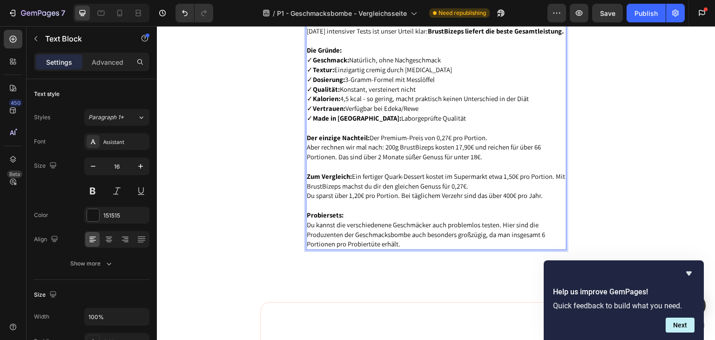
scroll to position [4839, 0]
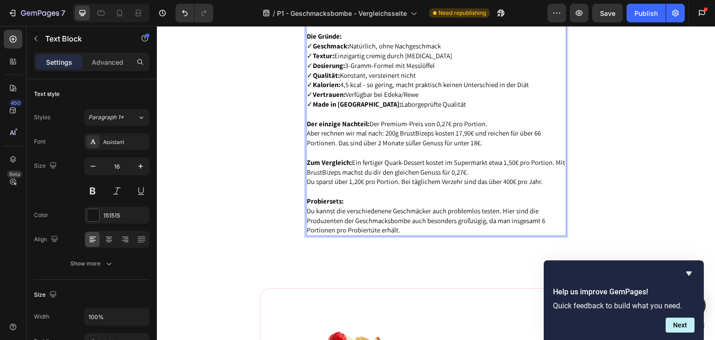
click at [378, 222] on span "Du kannst die verschiedenene Geschmäcker auch problemlos testen. Hier sind die …" at bounding box center [426, 220] width 238 height 28
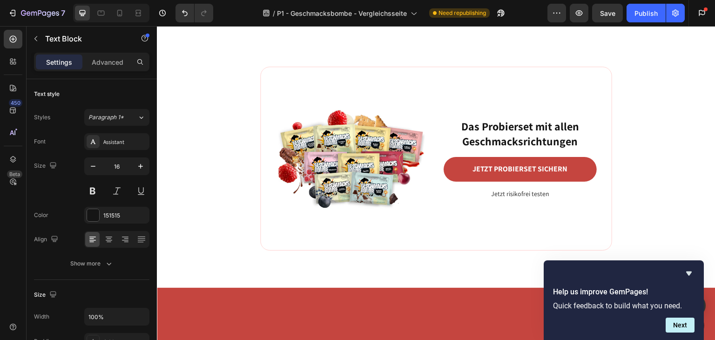
scroll to position [5005, 0]
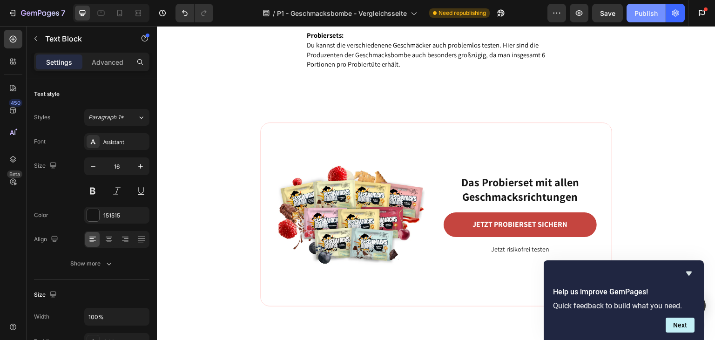
click at [639, 13] on div "Publish" at bounding box center [645, 13] width 23 height 10
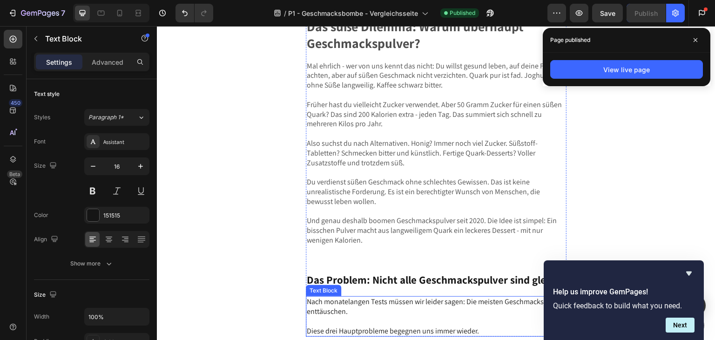
scroll to position [745, 0]
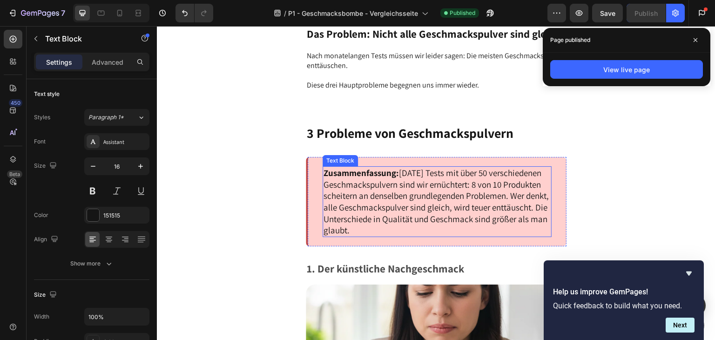
click at [442, 187] on p "Zusammenfassung: [DATE] Tests mit über 50 verschiedenen Geschmackspulvern sind …" at bounding box center [436, 201] width 227 height 69
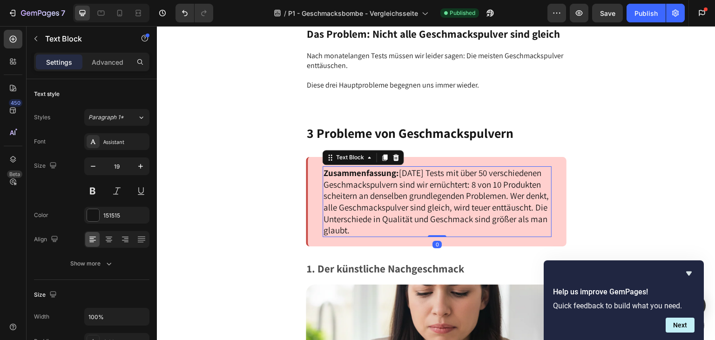
click at [442, 187] on p "Zusammenfassung: [DATE] Tests mit über 50 verschiedenen Geschmackspulvern sind …" at bounding box center [436, 201] width 227 height 69
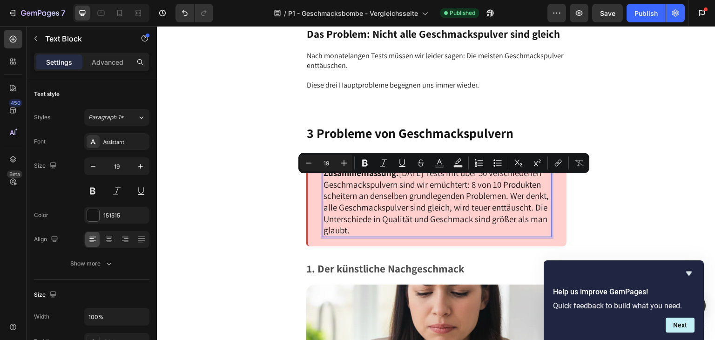
click at [484, 187] on p "Zusammenfassung: [DATE] Tests mit über 50 verschiedenen Geschmackspulvern sind …" at bounding box center [436, 201] width 227 height 69
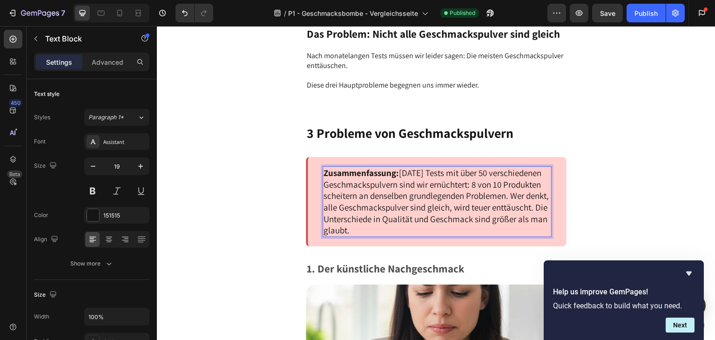
click at [470, 195] on p "Zusammenfassung: [DATE] Tests mit über 50 verschiedenen Geschmackspulvern sind …" at bounding box center [436, 201] width 227 height 69
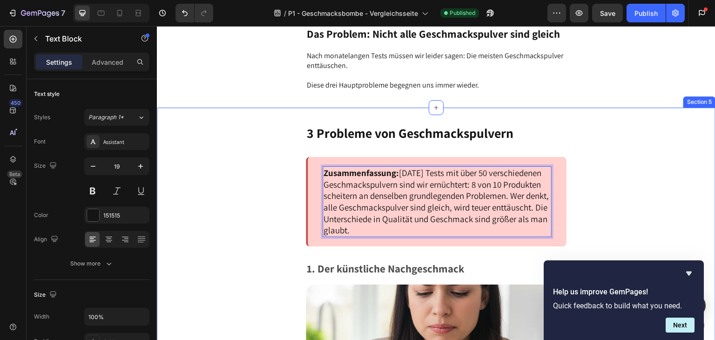
click at [590, 166] on div "3 Probleme von Geschmackspulvern Text Block Zusammenfassung: [DATE] Tests mit ü…" at bounding box center [436, 327] width 558 height 440
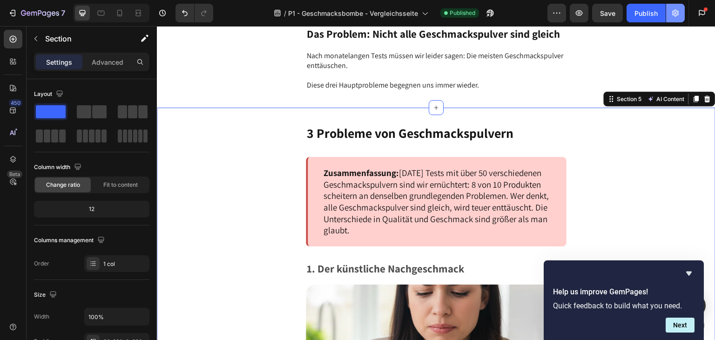
click at [684, 16] on button "button" at bounding box center [675, 13] width 19 height 19
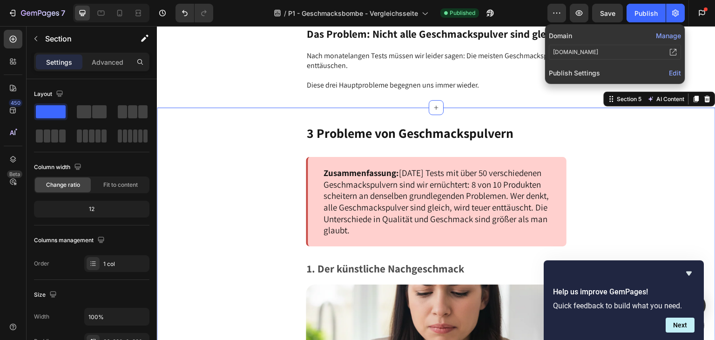
click at [673, 73] on span "Edit" at bounding box center [675, 73] width 12 height 8
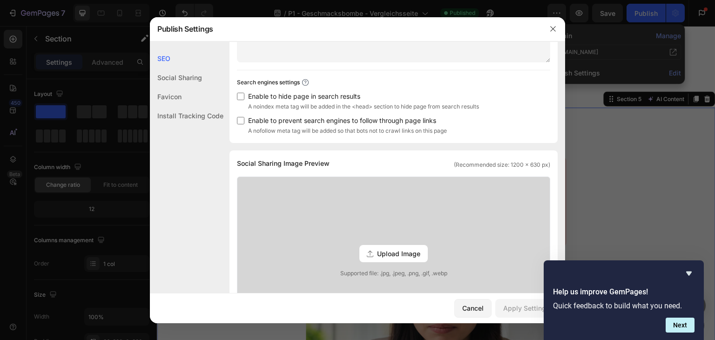
click at [174, 93] on div "Favicon" at bounding box center [187, 96] width 74 height 19
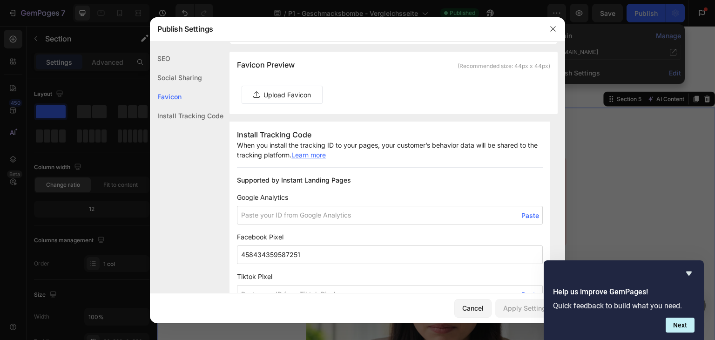
scroll to position [462, 0]
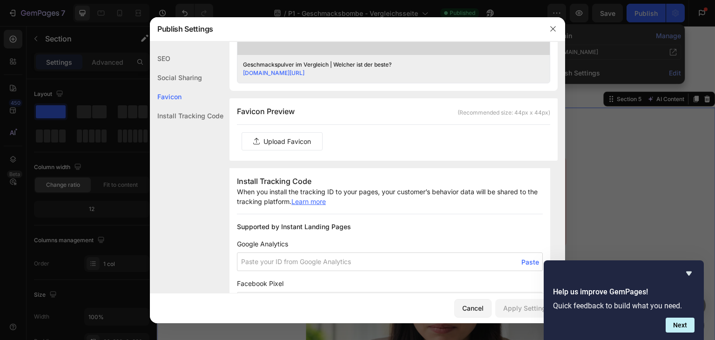
click at [288, 138] on label at bounding box center [282, 141] width 80 height 17
click at [0, 0] on input "file" at bounding box center [0, 0] width 0 height 0
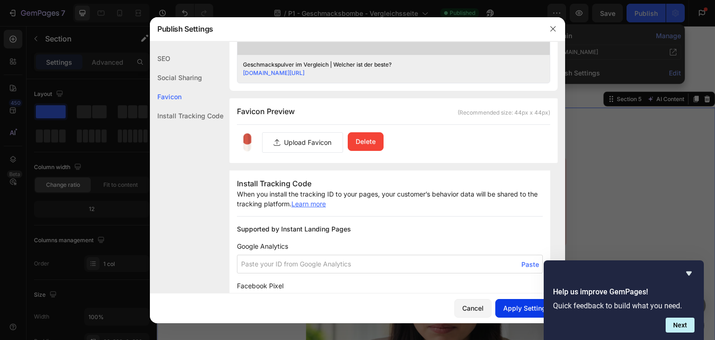
click at [513, 308] on div "Apply Settings" at bounding box center [526, 308] width 47 height 10
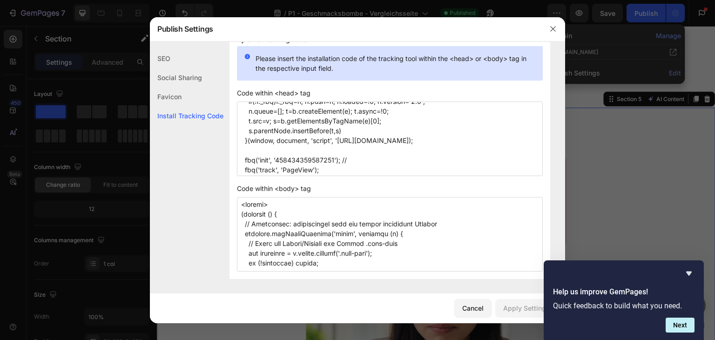
scroll to position [57, 0]
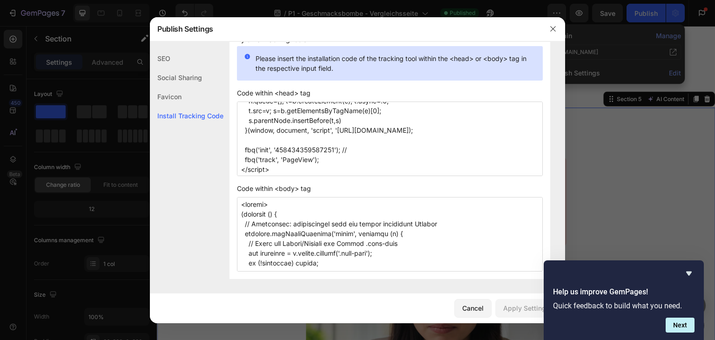
click at [183, 97] on div "Favicon" at bounding box center [187, 96] width 74 height 19
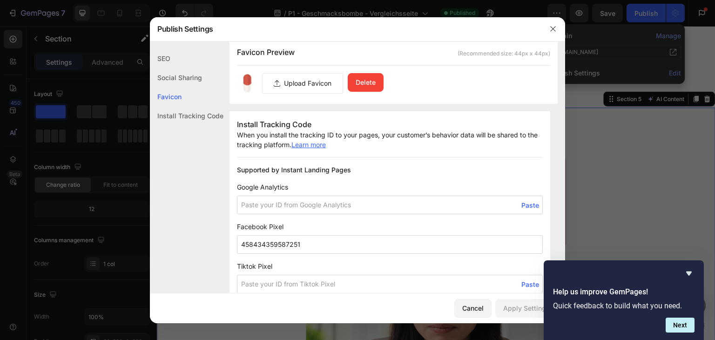
click at [188, 77] on div "Social Sharing" at bounding box center [187, 77] width 74 height 19
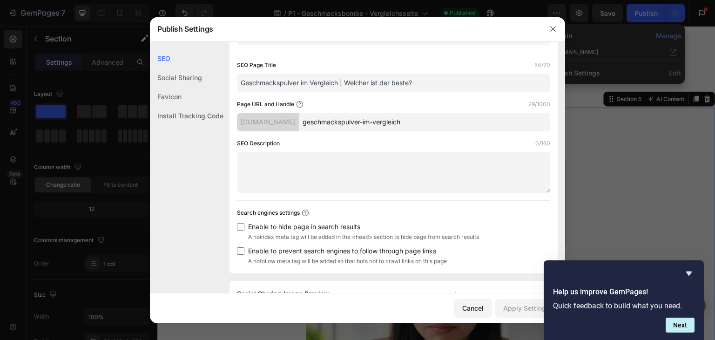
scroll to position [53, 0]
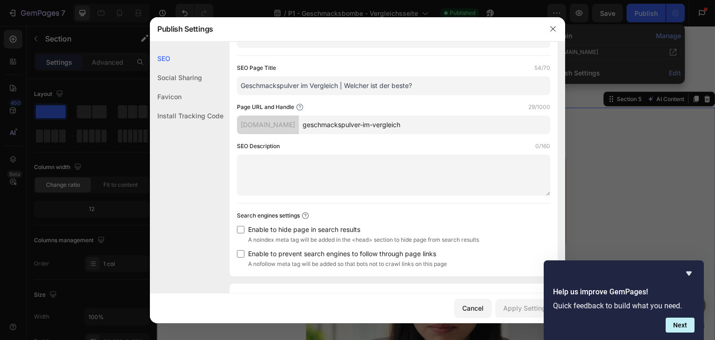
click at [422, 117] on input "geschmackspulver-im-vergleich" at bounding box center [424, 124] width 251 height 19
drag, startPoint x: 455, startPoint y: 118, endPoint x: 299, endPoint y: 116, distance: 155.4
click at [299, 116] on div "[DOMAIN_NAME] geschmackspulver-im-vergleich" at bounding box center [393, 124] width 313 height 19
click at [343, 174] on textarea at bounding box center [393, 174] width 313 height 41
click at [351, 154] on textarea at bounding box center [393, 174] width 313 height 41
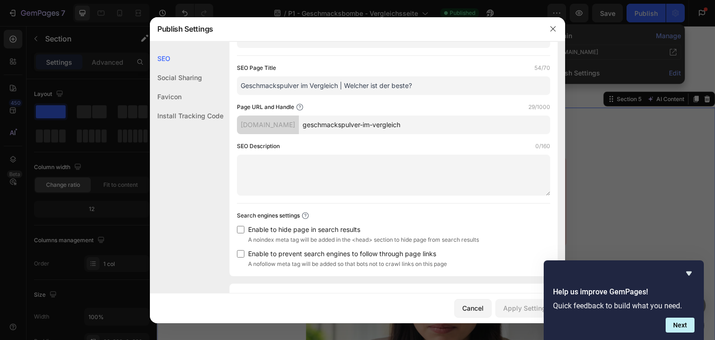
drag, startPoint x: 450, startPoint y: 128, endPoint x: 310, endPoint y: 127, distance: 139.6
click at [310, 127] on input "geschmackspulver-im-vergleich" at bounding box center [424, 124] width 251 height 19
click at [378, 156] on textarea at bounding box center [393, 174] width 313 height 41
drag, startPoint x: 353, startPoint y: 91, endPoint x: 181, endPoint y: 90, distance: 171.2
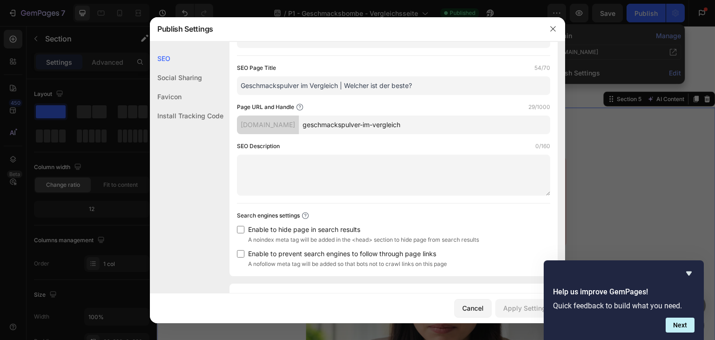
click at [389, 102] on div "Page URL and Handle 29/1000" at bounding box center [393, 106] width 313 height 9
click at [240, 86] on input "Geschmackspulver im Vergleich | Welcher ist der beste?" at bounding box center [393, 85] width 313 height 19
click at [394, 90] on input "Kalorienarme Geschmackspulver im Vergleich | Welcher ist der beste?" at bounding box center [393, 85] width 313 height 19
click at [455, 87] on input "Kalorienarme Geschmackspulver im Vergleich | Welcher ist der beste?" at bounding box center [393, 85] width 313 height 19
click at [467, 87] on input "Kalorienarme Geschmackspulver im Vergleich | Welcher ist der beste?" at bounding box center [393, 85] width 313 height 19
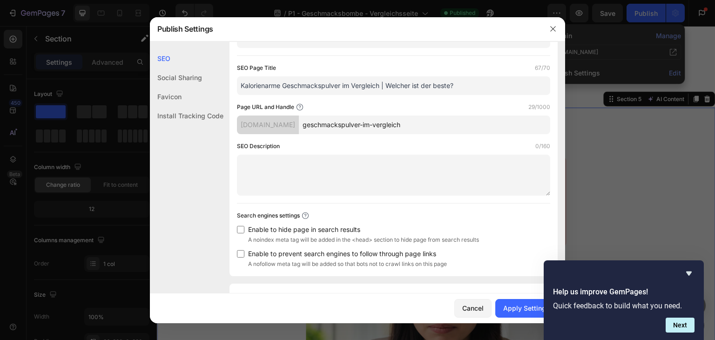
type input "Kalorienarme Geschmackspulver im Vergleich | Welcher ist der beste?"
click at [387, 163] on textarea at bounding box center [393, 174] width 313 height 41
click at [374, 145] on div "SEO Description 0/160" at bounding box center [393, 145] width 313 height 9
click at [354, 174] on textarea at bounding box center [393, 174] width 313 height 41
click at [363, 160] on textarea at bounding box center [393, 174] width 313 height 41
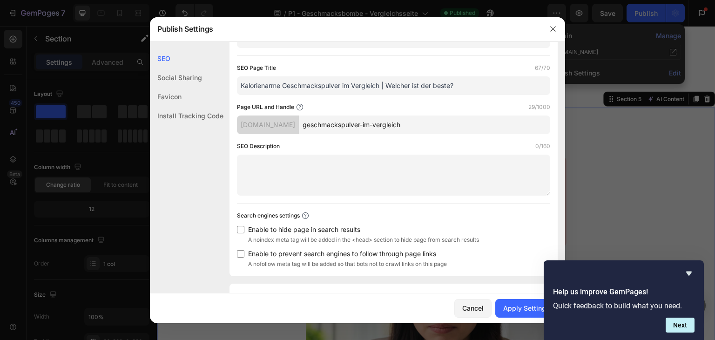
click at [363, 160] on textarea at bounding box center [393, 174] width 313 height 41
click at [331, 161] on textarea at bounding box center [393, 174] width 313 height 41
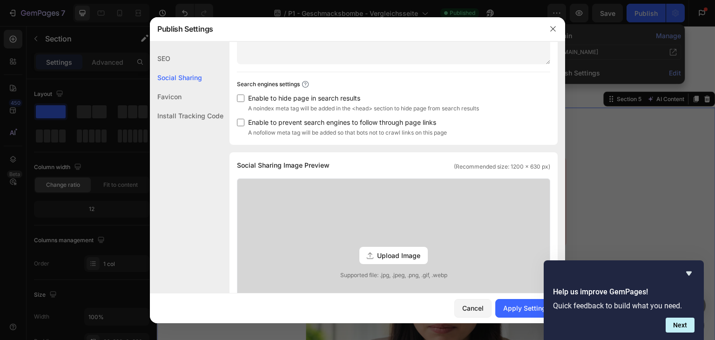
scroll to position [239, 0]
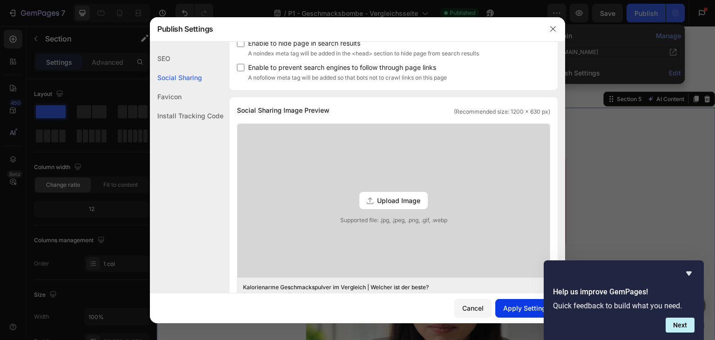
click at [506, 307] on div "Apply Settings" at bounding box center [526, 308] width 47 height 10
click at [413, 200] on span "Upload Image" at bounding box center [398, 200] width 43 height 10
click at [0, 0] on input "Upload Image Supported file: .jpg, .jpeg, .png, .gif, .webp" at bounding box center [0, 0] width 0 height 0
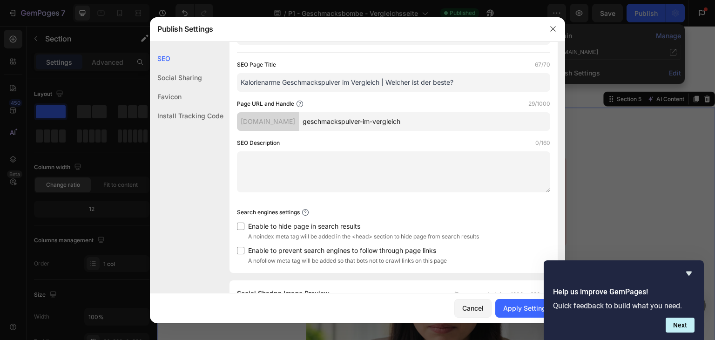
scroll to position [53, 0]
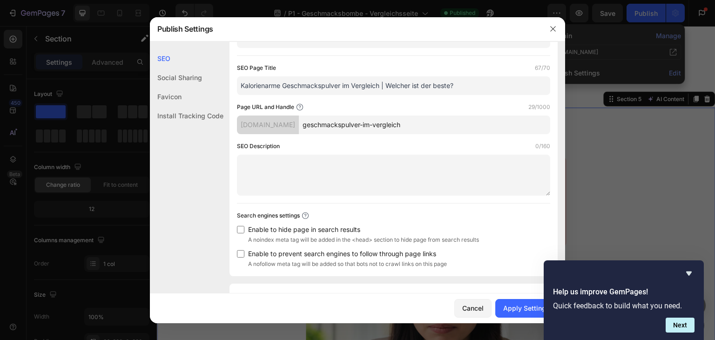
click at [305, 166] on textarea at bounding box center [393, 174] width 313 height 41
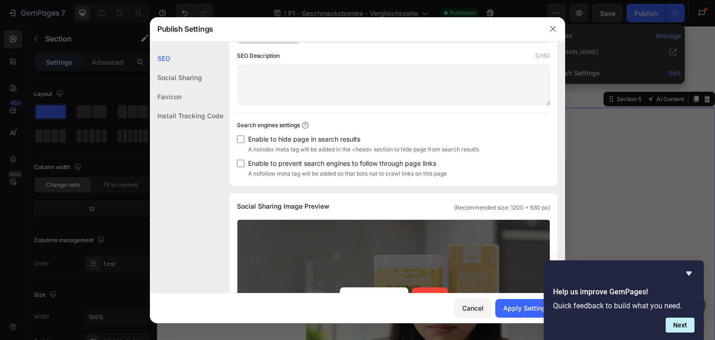
scroll to position [0, 0]
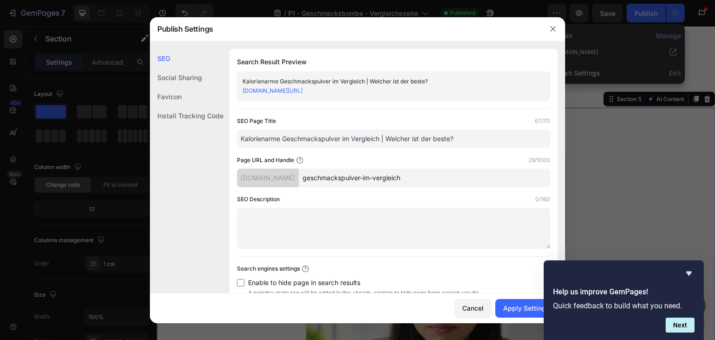
click at [302, 214] on textarea at bounding box center [393, 228] width 313 height 41
paste textarea "Geschmackspulver Test 2025: 7 Marken im Vergleich. 6 Monate Test, 50+ Produkte.…"
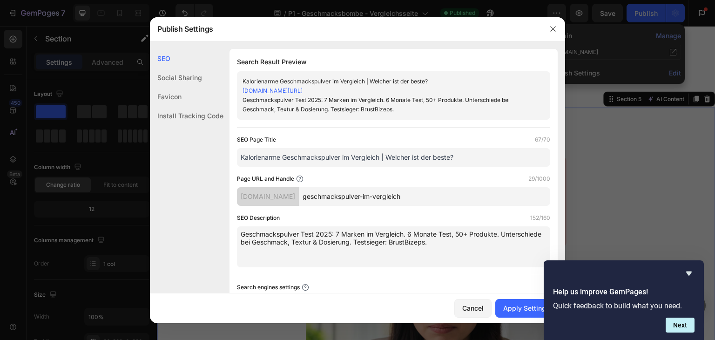
type textarea "Geschmackspulver Test 2025: 7 Marken im Vergleich. 6 Monate Test, 50+ Produkte.…"
click at [317, 218] on div "SEO Description 152/160" at bounding box center [393, 217] width 313 height 9
click at [363, 246] on textarea "Geschmackspulver Test 2025: 7 Marken im Vergleich. 6 Monate Test, 50+ Produkte.…" at bounding box center [393, 246] width 313 height 41
click at [476, 244] on textarea "Geschmackspulver Test 2025: 7 Marken im Vergleich. 6 Monate Test, 50+ Produkte.…" at bounding box center [393, 246] width 313 height 41
click at [521, 305] on div "Apply Settings" at bounding box center [526, 308] width 47 height 10
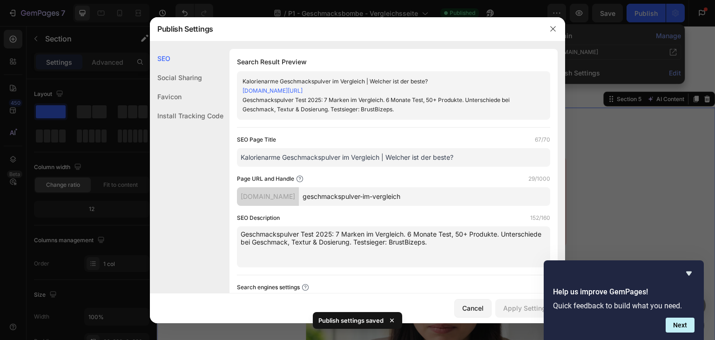
click at [663, 225] on div at bounding box center [357, 170] width 715 height 340
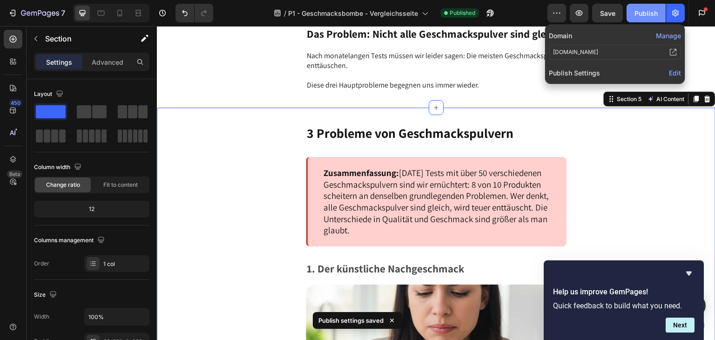
click at [647, 14] on div "Publish" at bounding box center [645, 13] width 23 height 10
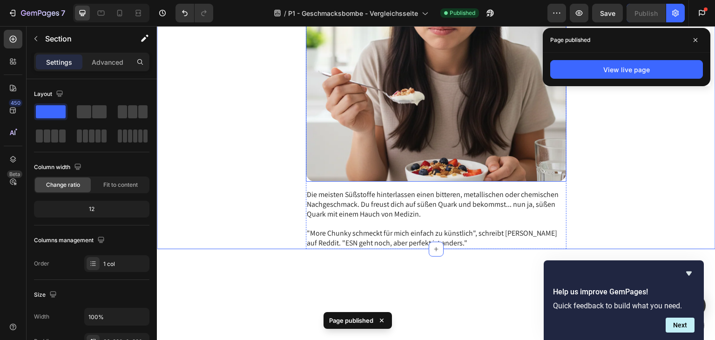
scroll to position [1070, 0]
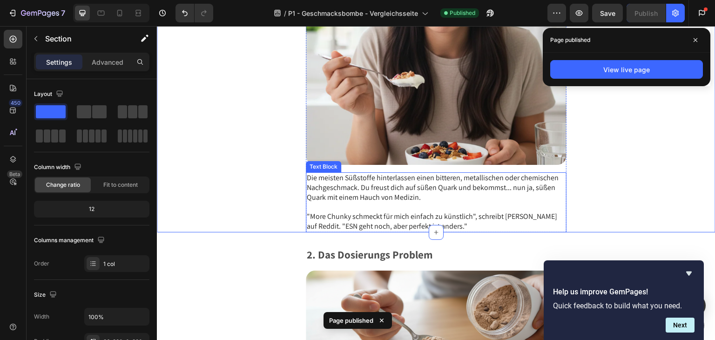
click at [467, 202] on p ""More Chunky schmeckt für mich einfach zu künstlich", schreibt [PERSON_NAME] au…" at bounding box center [436, 216] width 259 height 29
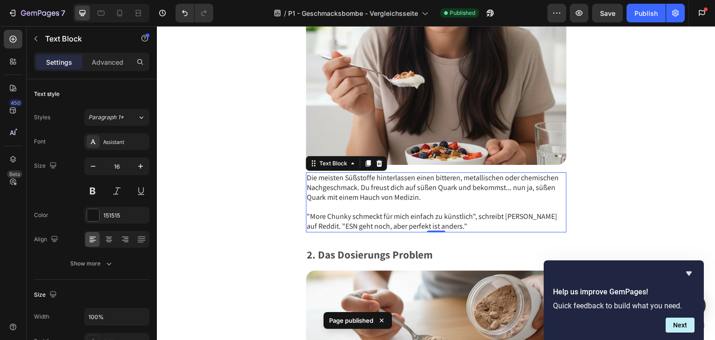
click at [460, 193] on p "Die meisten Süßstoffe hinterlassen einen bitteren, metallischen oder chemischen…" at bounding box center [436, 187] width 259 height 29
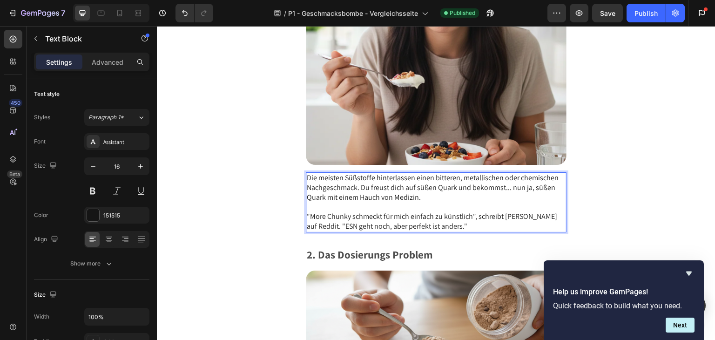
click at [442, 219] on p ""More Chunky schmeckt für mich einfach zu künstlich", schreibt [PERSON_NAME] au…" at bounding box center [436, 216] width 259 height 29
click at [547, 208] on p ""More Chunky schmeckt für mich einfach zu künstlich", schreibt [PERSON_NAME] au…" at bounding box center [436, 216] width 259 height 29
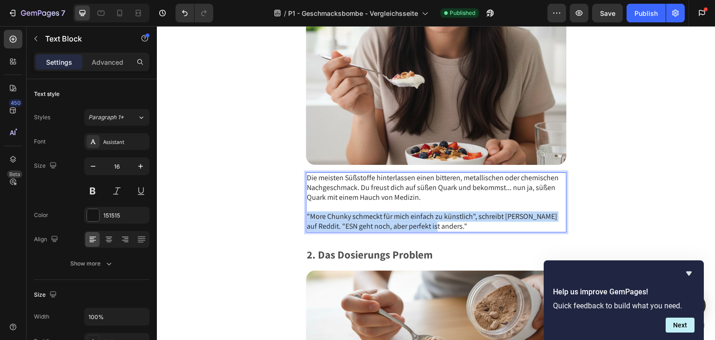
drag, startPoint x: 448, startPoint y: 218, endPoint x: 298, endPoint y: 214, distance: 150.4
click at [298, 214] on div "3 Probleme von Geschmackspulvern Text Block Zusammenfassung: [DATE] Tests mit ü…" at bounding box center [436, 12] width 558 height 440
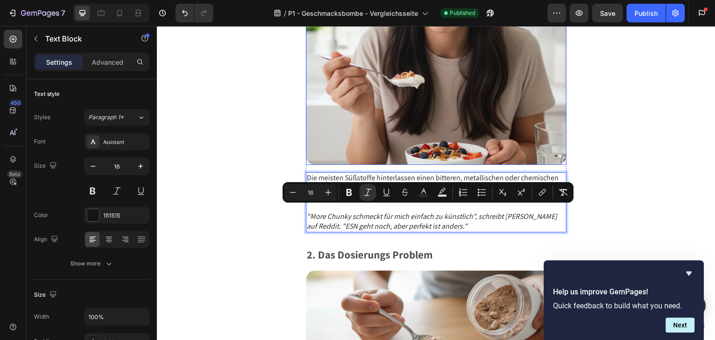
click at [319, 141] on img at bounding box center [436, 66] width 261 height 195
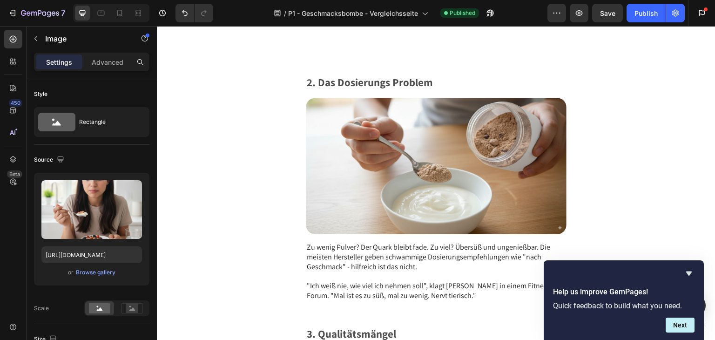
scroll to position [1349, 0]
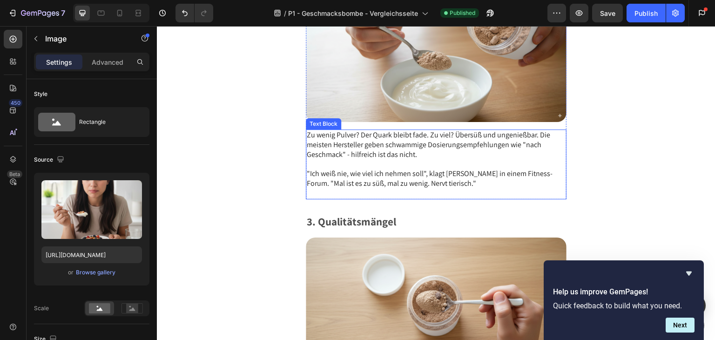
click at [412, 176] on p ""Ich weiß nie, wie viel ich nehmen soll", klagt [PERSON_NAME] in einem Fitness-…" at bounding box center [436, 179] width 259 height 39
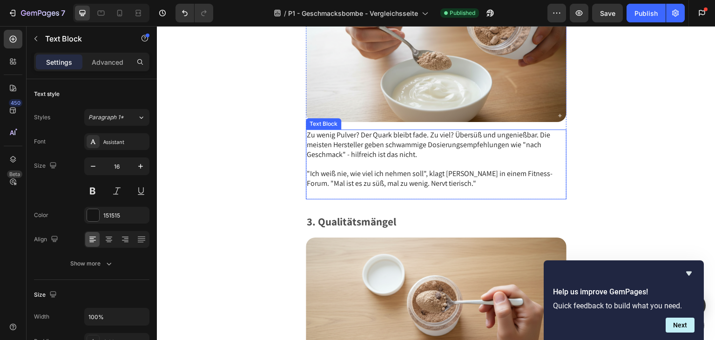
click at [412, 176] on p ""Ich weiß nie, wie viel ich nehmen soll", klagt [PERSON_NAME] in einem Fitness-…" at bounding box center [436, 179] width 259 height 39
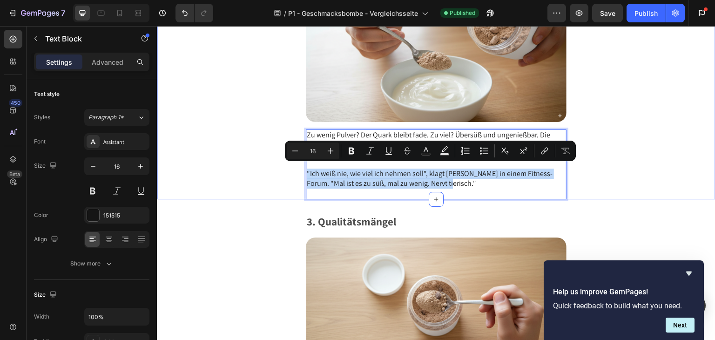
drag, startPoint x: 450, startPoint y: 177, endPoint x: 291, endPoint y: 165, distance: 159.6
click at [287, 170] on div "2. Das Dosierungs Problem Text Block Image Zu wenig Pulver? Der Quark bleibt fa…" at bounding box center [436, 81] width 558 height 236
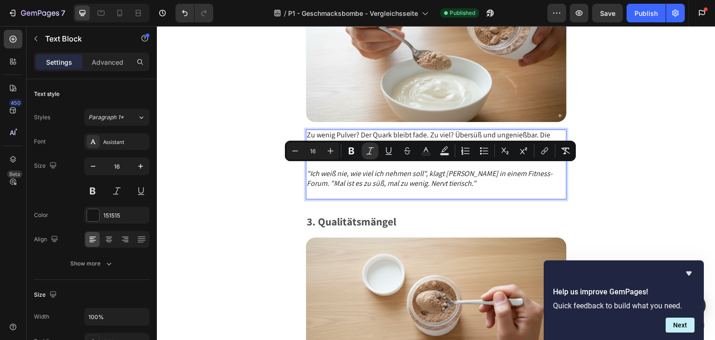
click at [225, 101] on div "2. Das Dosierungs Problem Text Block Image Zu wenig Pulver? Der Quark bleibt fa…" at bounding box center [436, 81] width 558 height 236
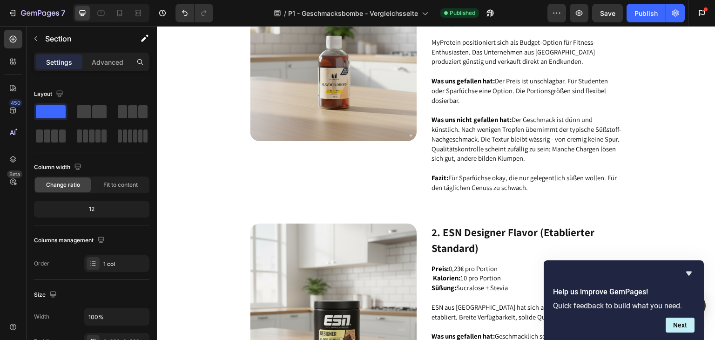
scroll to position [1675, 0]
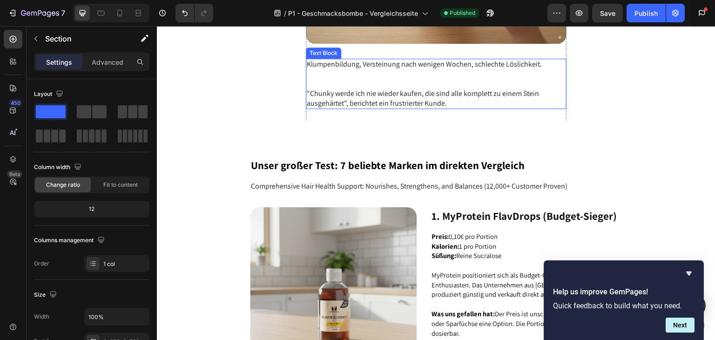
click at [395, 89] on p ""Chunky werde ich nie wieder kaufen, die sind alle komplett zu einem Stein ausg…" at bounding box center [436, 99] width 259 height 20
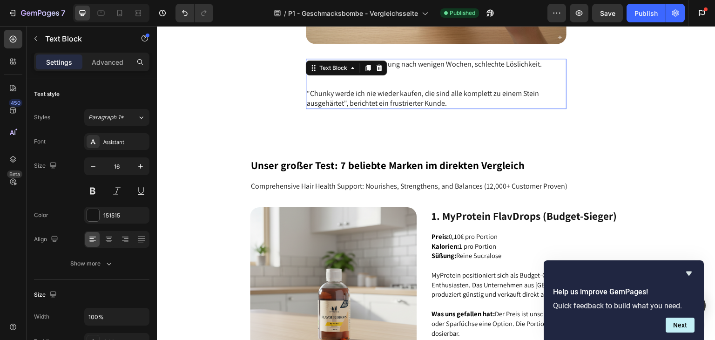
click at [395, 89] on p ""Chunky werde ich nie wieder kaufen, die sind alle komplett zu einem Stein ausg…" at bounding box center [436, 99] width 259 height 20
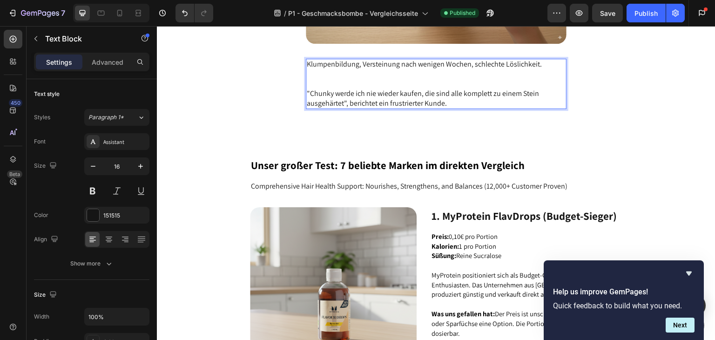
click at [444, 100] on p ""Chunky werde ich nie wieder kaufen, die sind alle komplett zu einem Stein ausg…" at bounding box center [436, 99] width 259 height 20
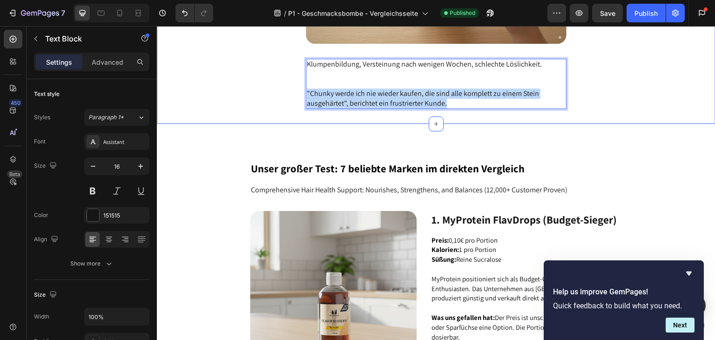
drag, startPoint x: 410, startPoint y: 99, endPoint x: 292, endPoint y: 87, distance: 118.7
click at [292, 87] on div "3. Qualitätsmängel Text Block Image Klumpenbildung, Versteinung nach wenigen Wo…" at bounding box center [436, 5] width 558 height 240
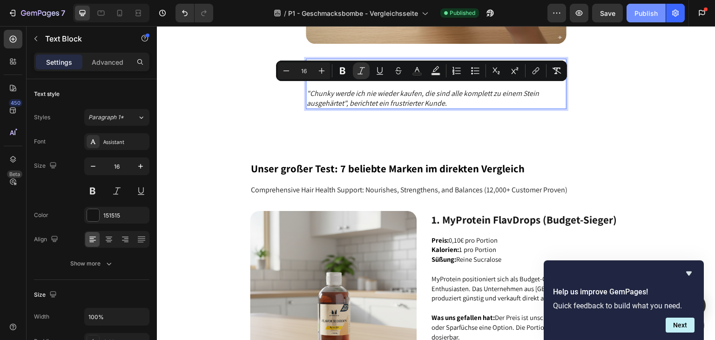
click at [639, 15] on div "Publish" at bounding box center [645, 13] width 23 height 10
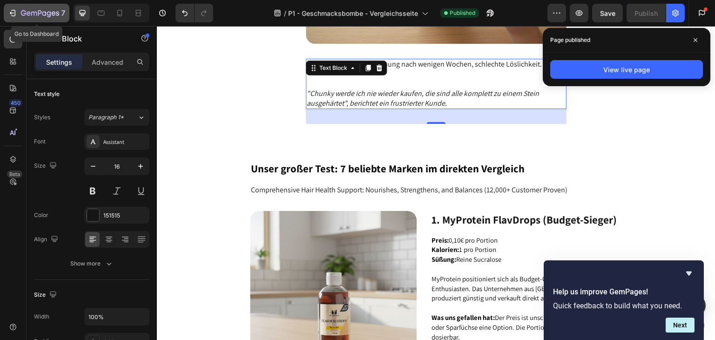
click at [28, 12] on icon "button" at bounding box center [29, 13] width 4 height 4
